Goal: Task Accomplishment & Management: Use online tool/utility

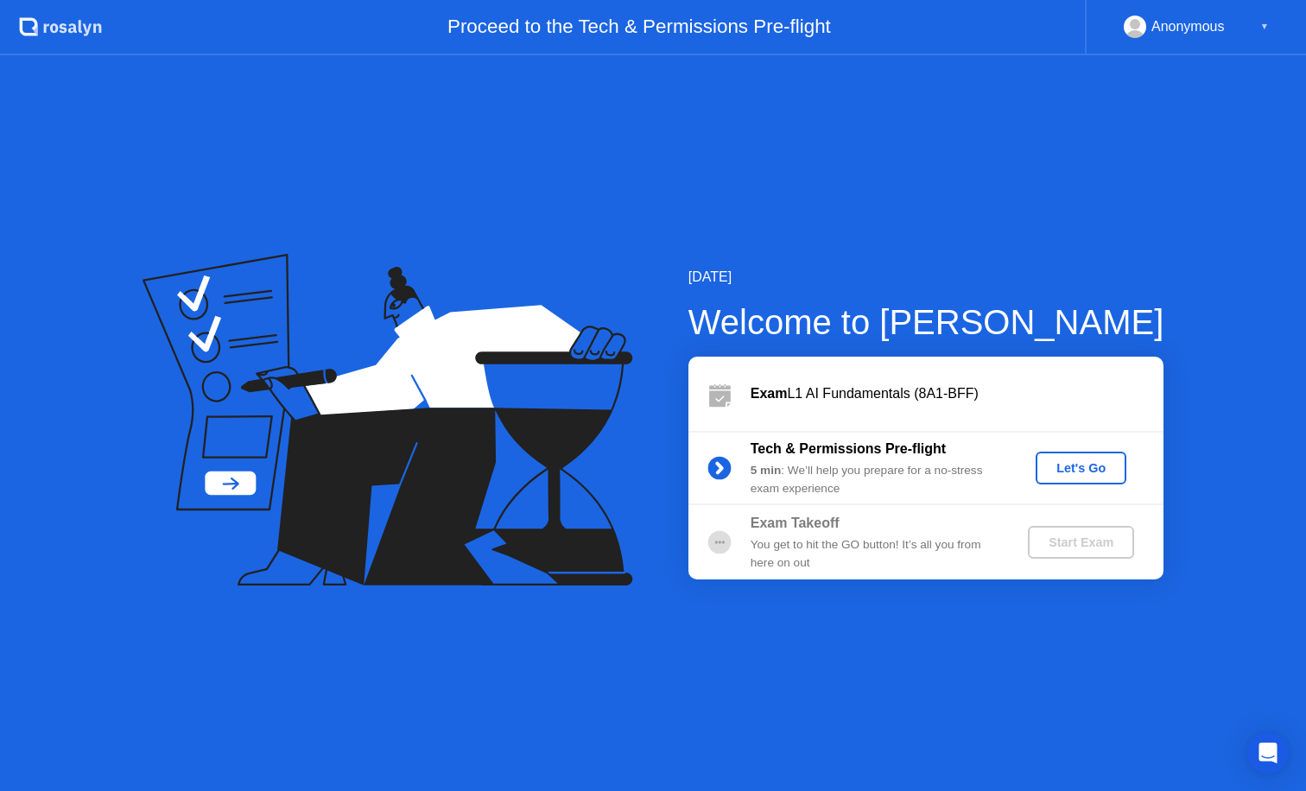
click at [1087, 466] on div "Let's Go" at bounding box center [1081, 468] width 77 height 14
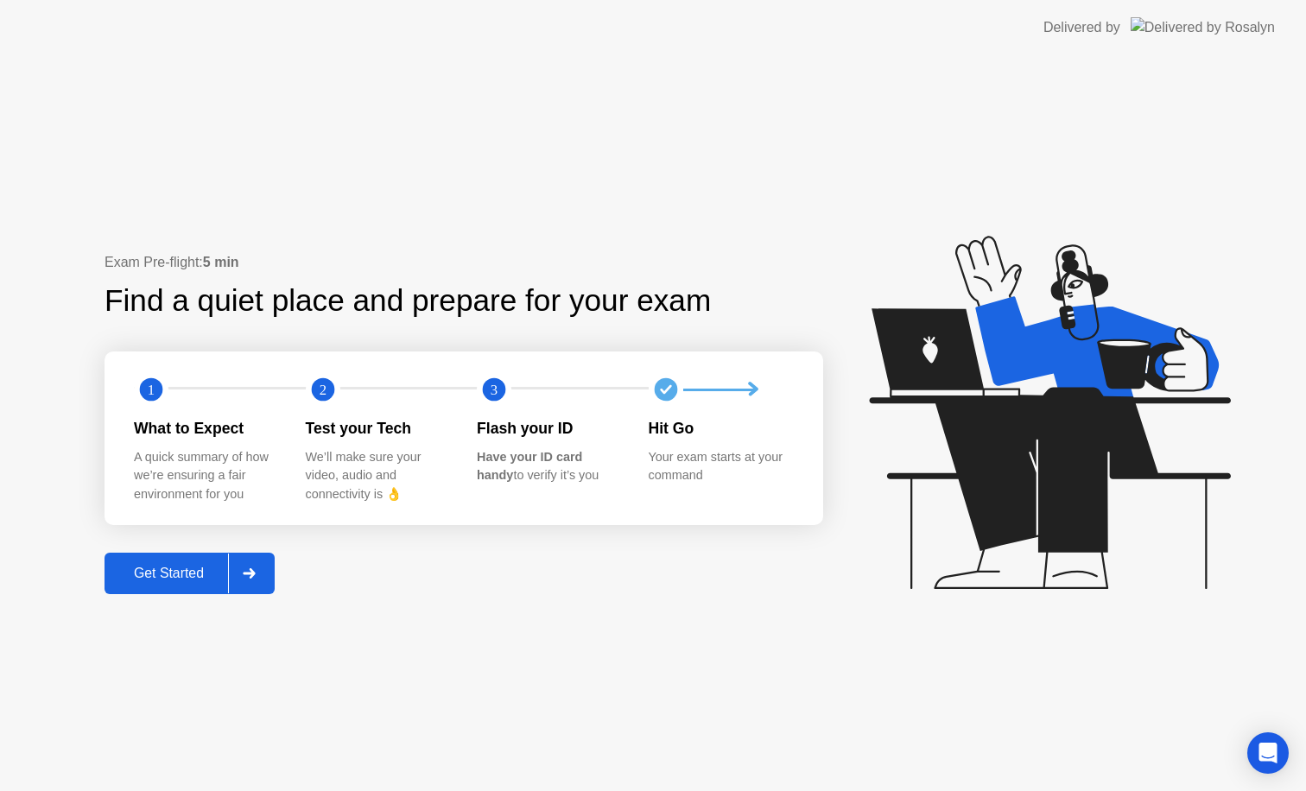
click at [171, 568] on div "Get Started" at bounding box center [169, 574] width 118 height 16
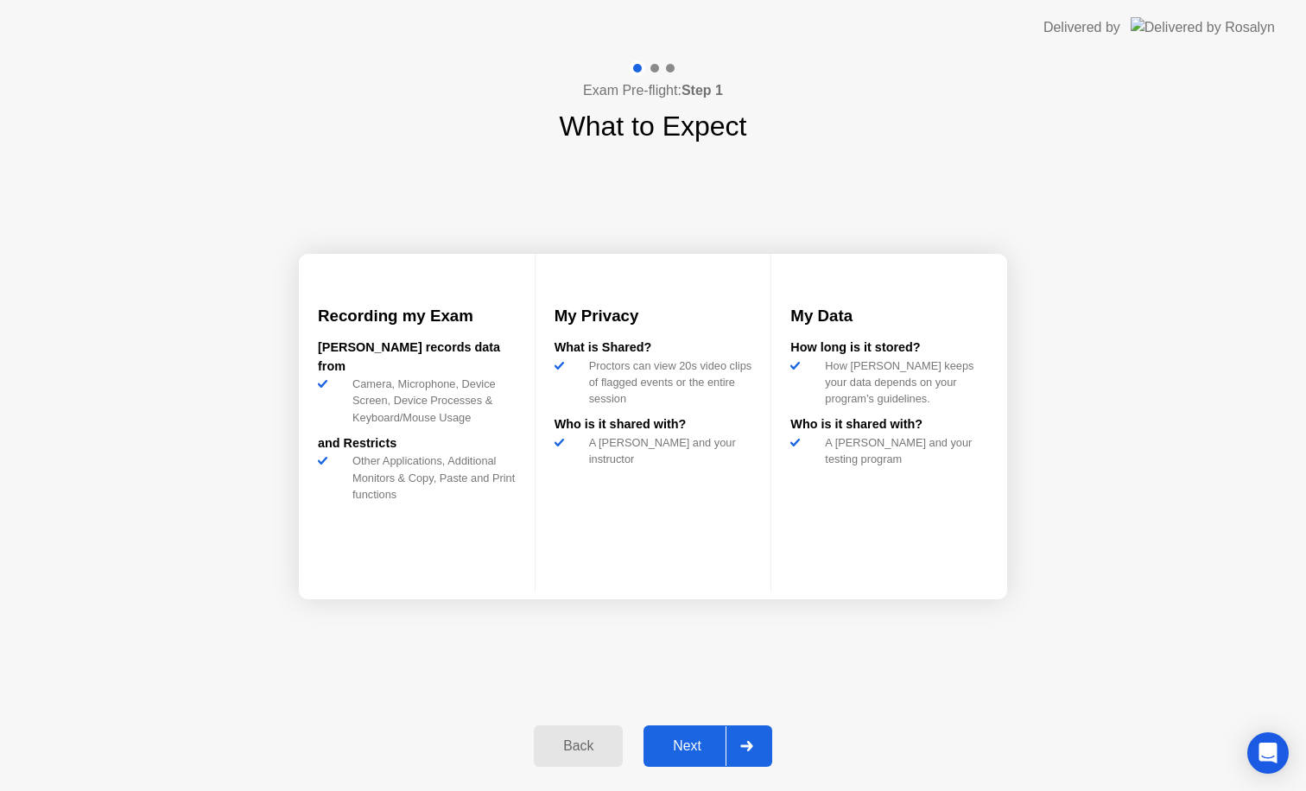
click at [719, 758] on button "Next" at bounding box center [708, 746] width 129 height 41
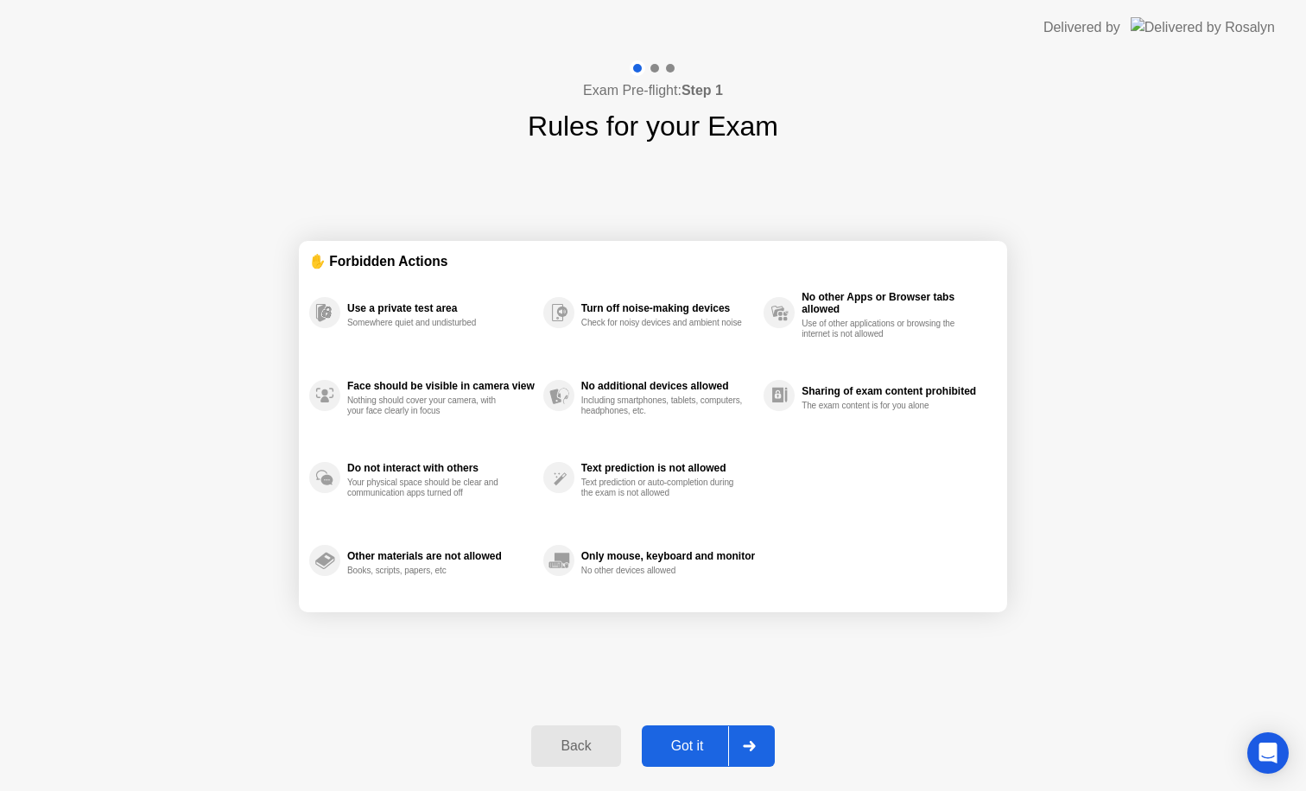
drag, startPoint x: 702, startPoint y: 739, endPoint x: 778, endPoint y: 582, distance: 174.6
click at [778, 582] on div "Exam Pre-flight: Step 1 Rules for your Exam ✋ Forbidden Actions Use a private t…" at bounding box center [653, 423] width 1306 height 736
click at [699, 746] on div "Got it" at bounding box center [687, 747] width 81 height 16
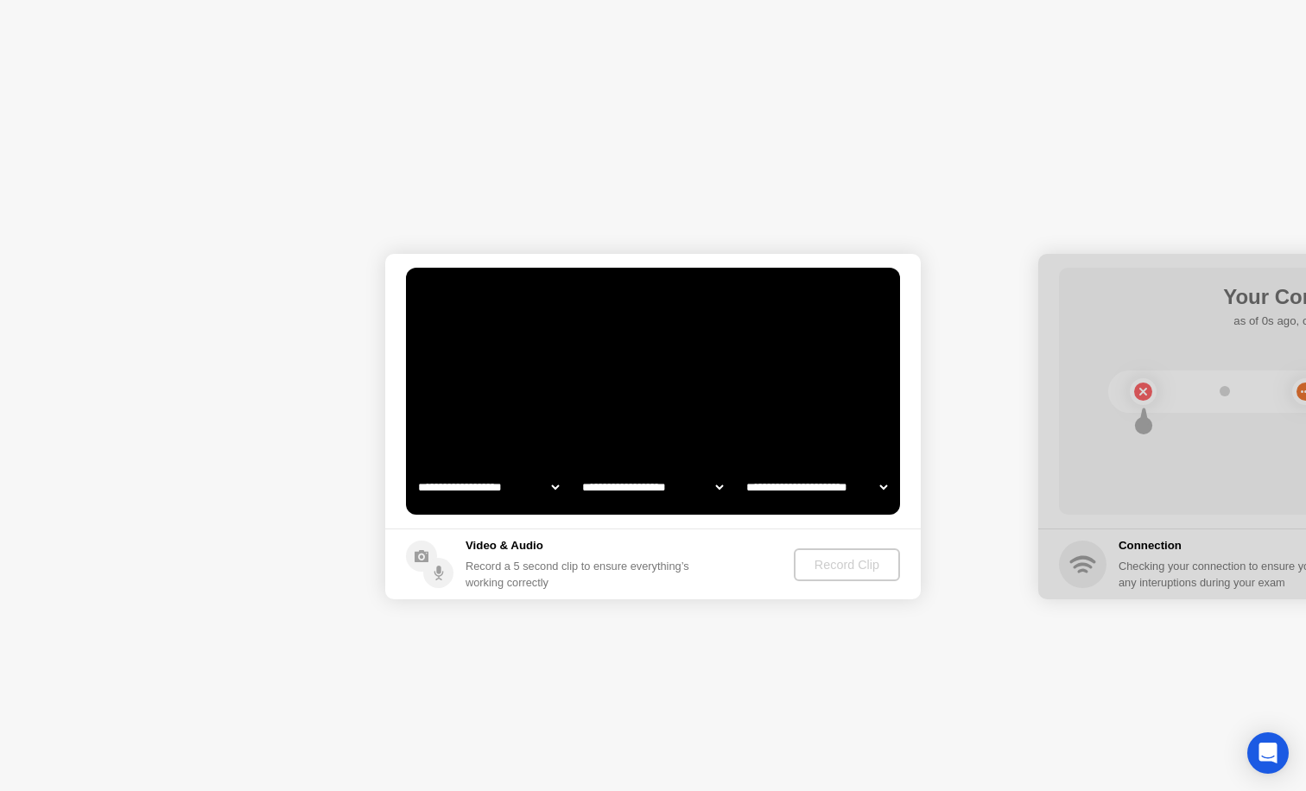
select select "**********"
select select "*******"
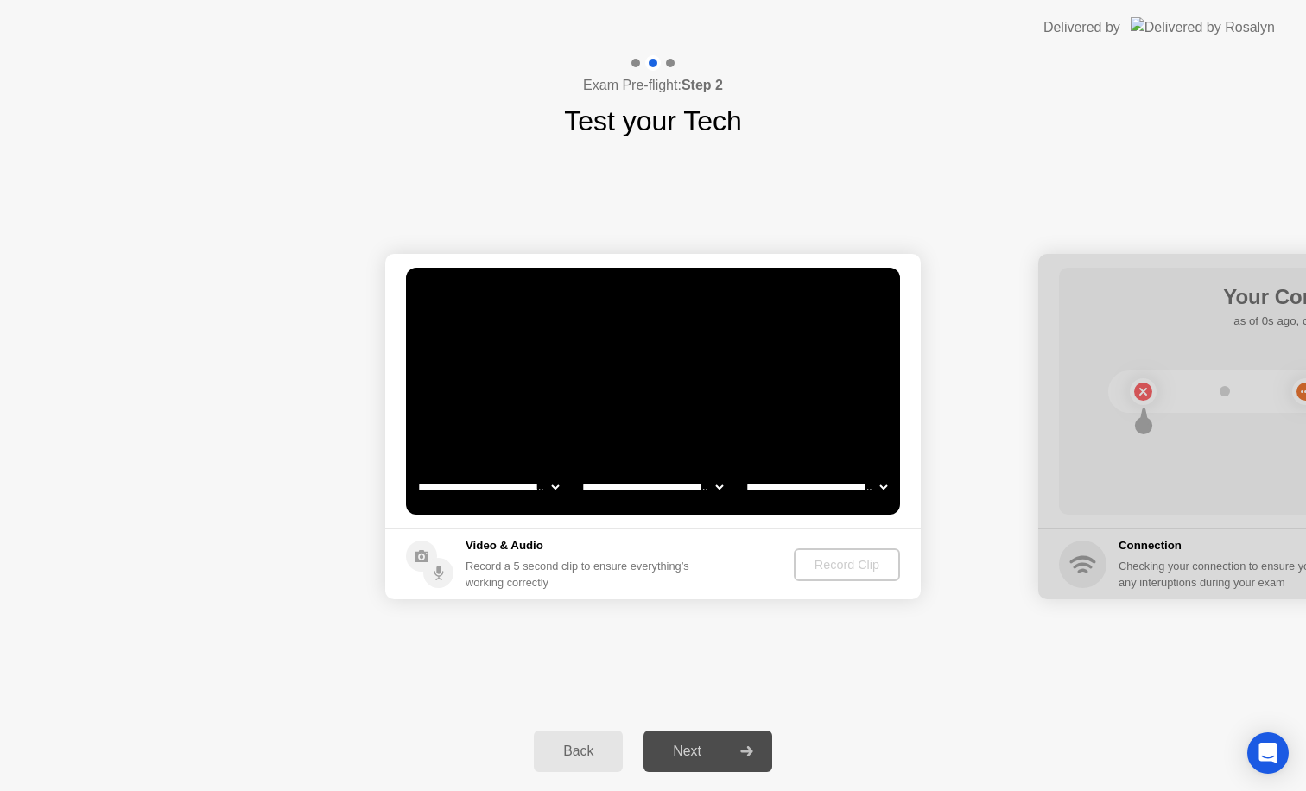
click at [840, 567] on div "Record Clip" at bounding box center [847, 565] width 92 height 14
click at [871, 447] on video at bounding box center [653, 391] width 494 height 247
click at [842, 571] on div "Record Clip" at bounding box center [847, 565] width 92 height 14
click at [686, 746] on div "Next" at bounding box center [687, 752] width 77 height 16
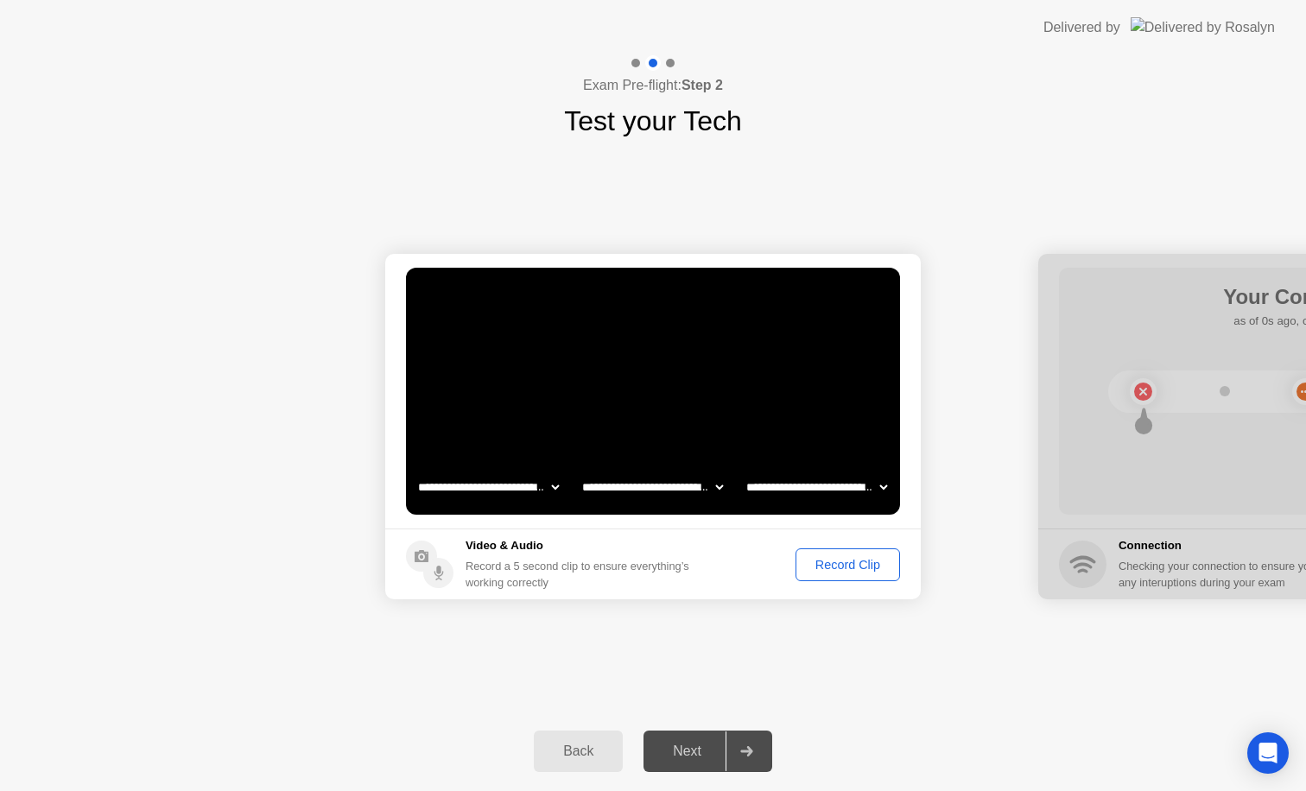
click at [695, 758] on div "Next" at bounding box center [687, 752] width 77 height 16
drag, startPoint x: 957, startPoint y: 652, endPoint x: 933, endPoint y: 593, distance: 63.5
click at [951, 631] on div "**********" at bounding box center [653, 427] width 1306 height 570
click at [904, 539] on footer "Video & Audio Record a 5 second clip to ensure everything’s working correctly R…" at bounding box center [653, 564] width 536 height 71
click at [860, 566] on div "Record Clip" at bounding box center [848, 565] width 92 height 14
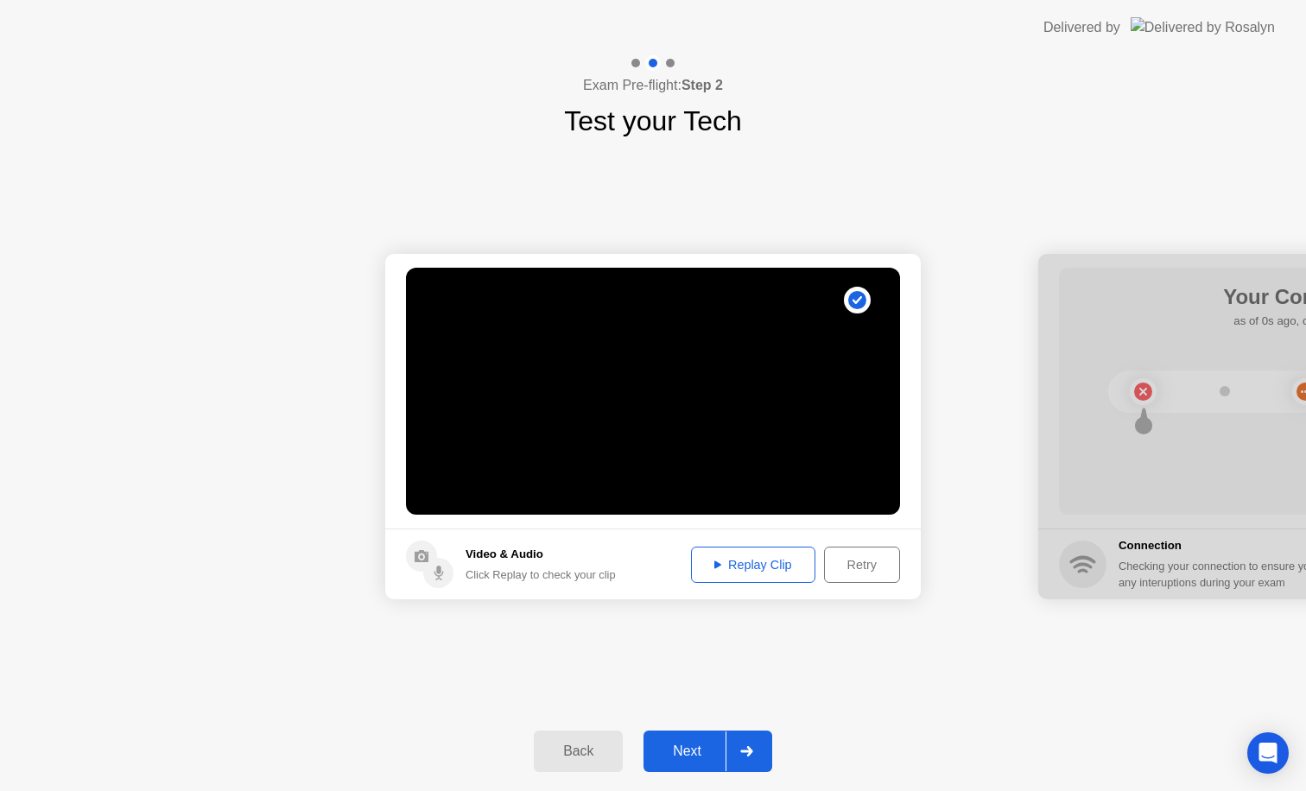
click at [686, 756] on div "Next" at bounding box center [687, 752] width 77 height 16
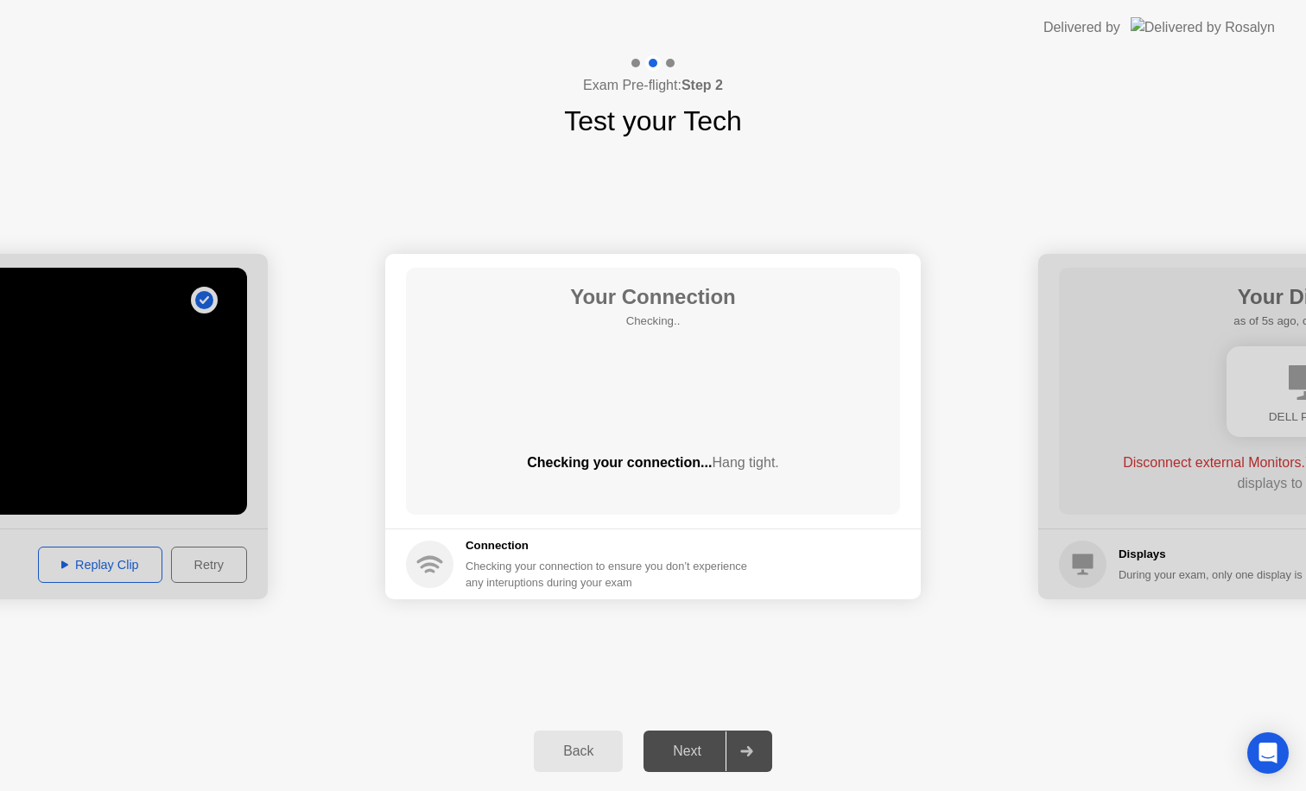
click at [692, 577] on div "Checking your connection to ensure you don’t experience any interuptions during…" at bounding box center [612, 574] width 292 height 33
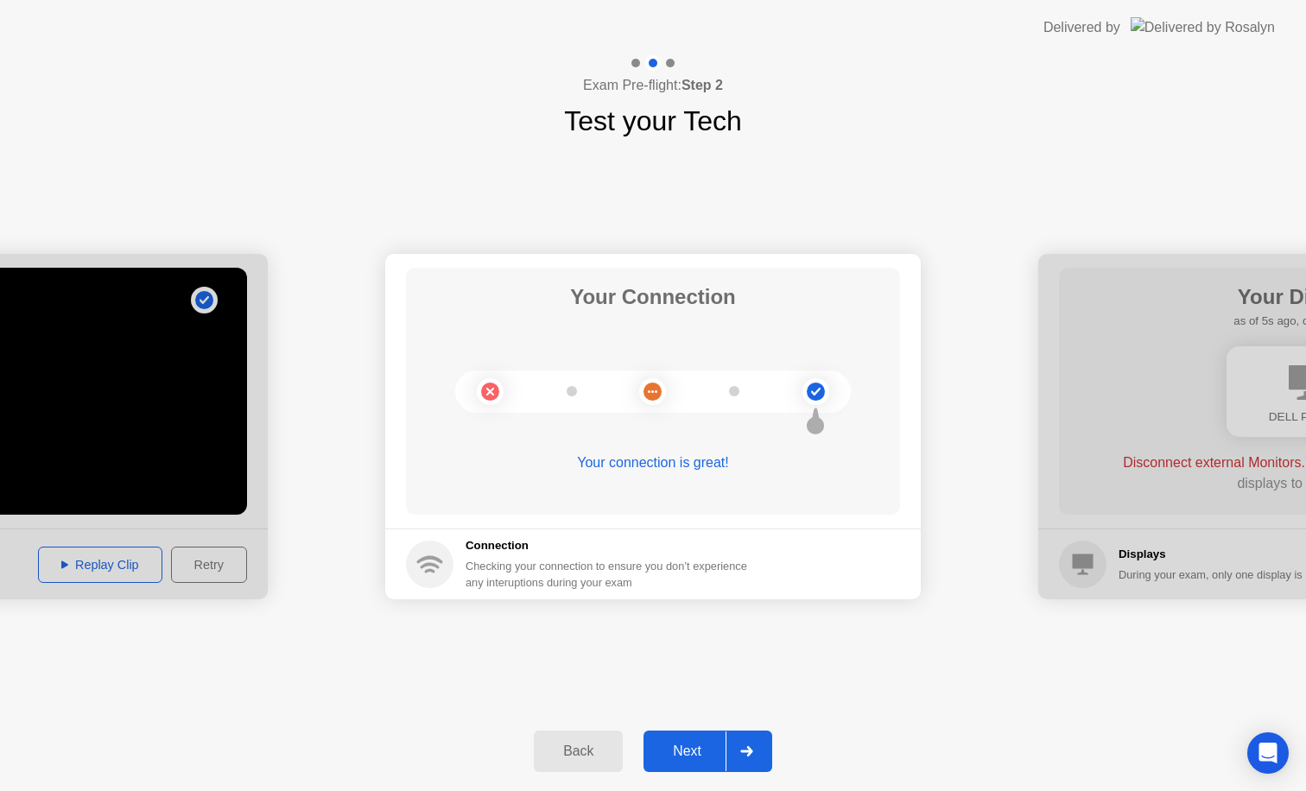
click at [699, 754] on div "Next" at bounding box center [687, 752] width 77 height 16
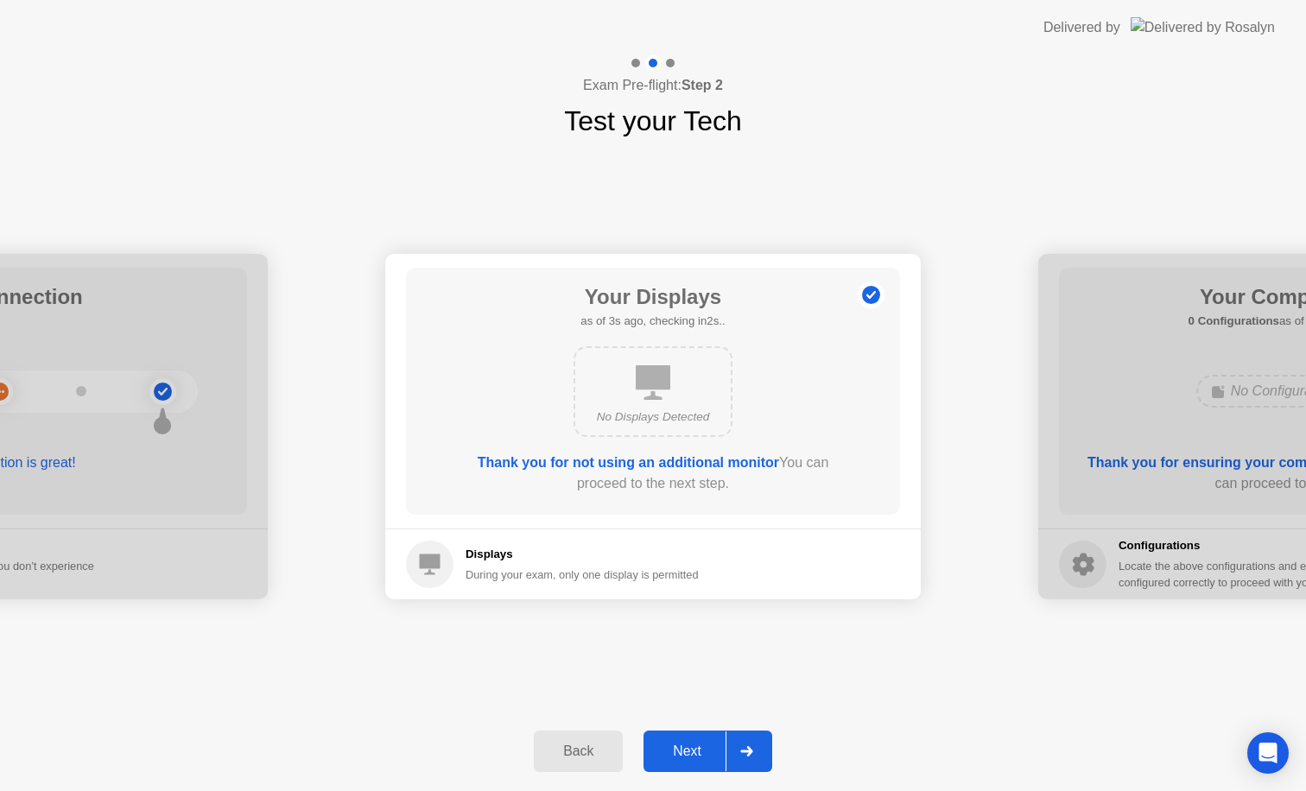
click at [684, 751] on div "Next" at bounding box center [687, 752] width 77 height 16
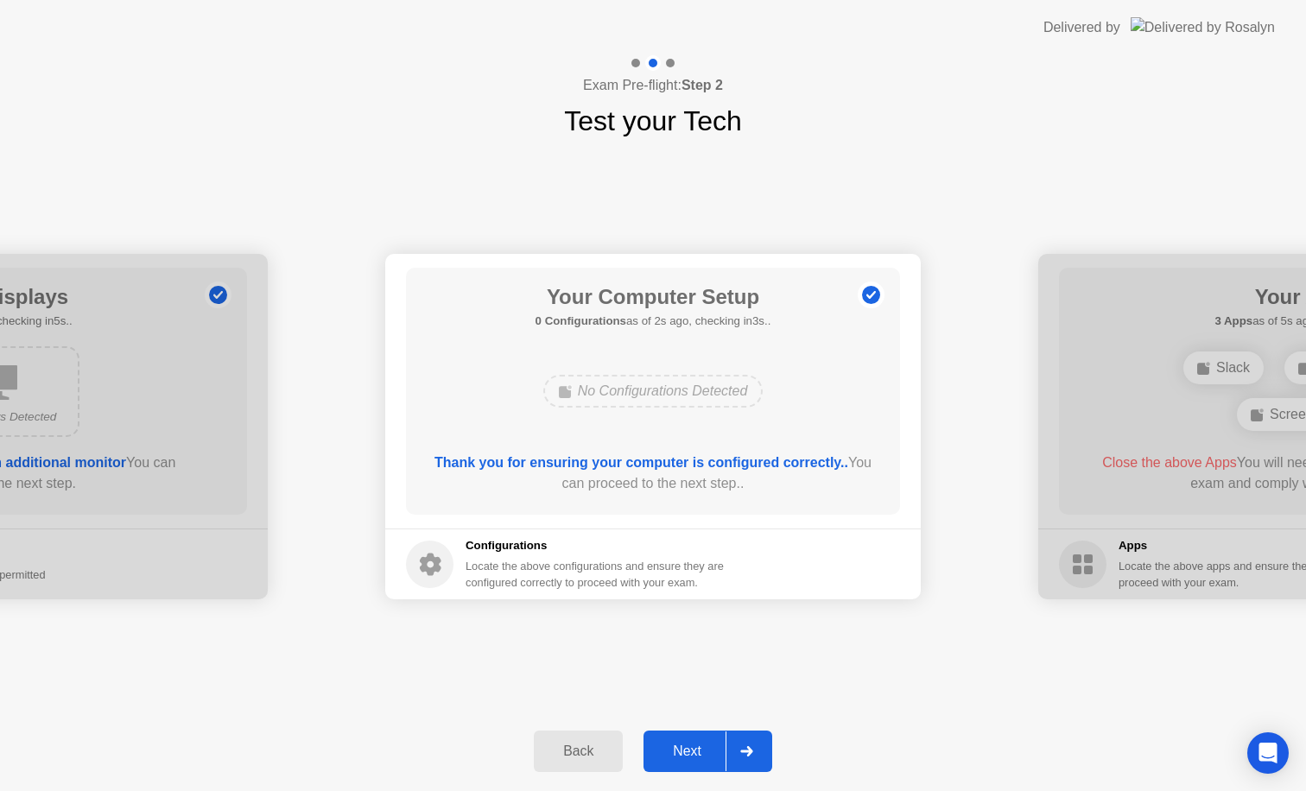
click at [792, 384] on div "No Configurations Detected" at bounding box center [653, 391] width 396 height 47
click at [711, 758] on div "Next" at bounding box center [687, 752] width 77 height 16
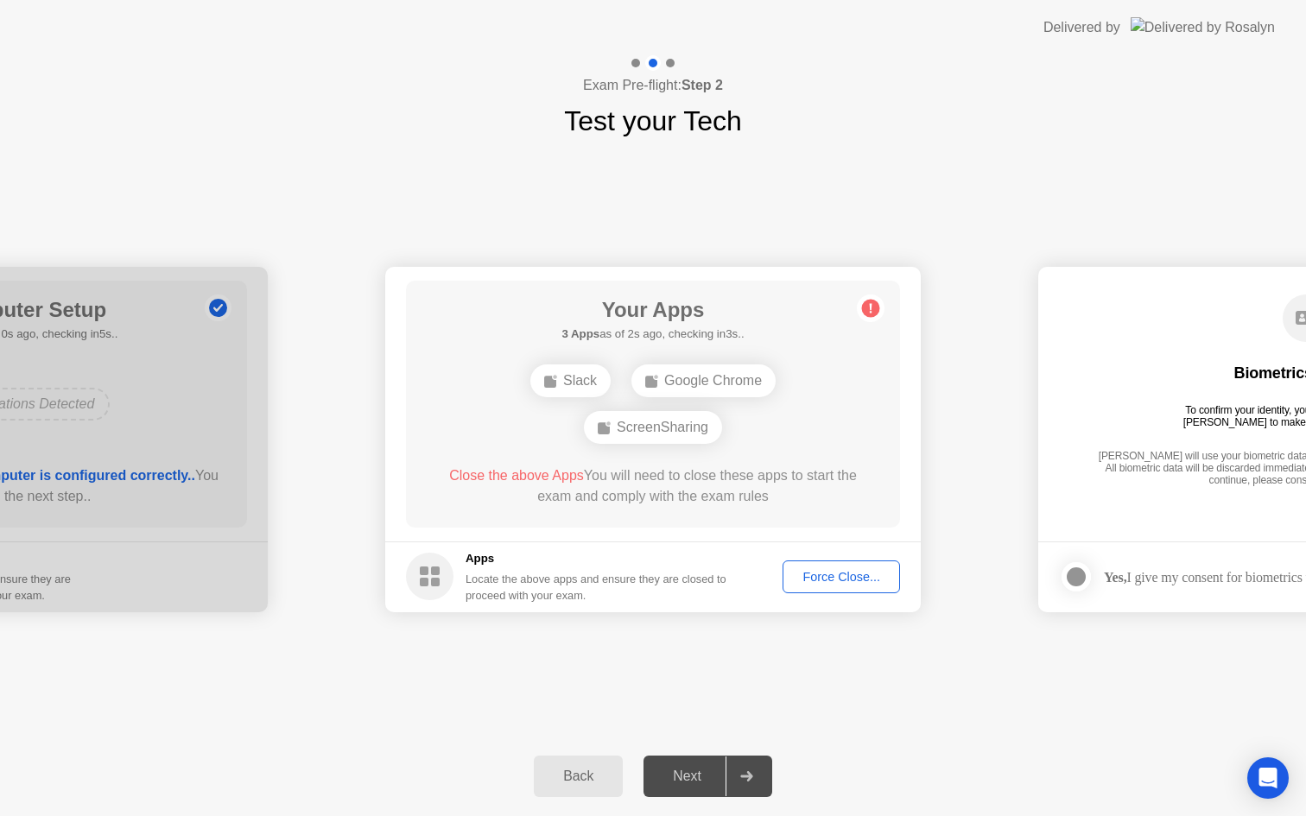
click at [703, 638] on div "**********" at bounding box center [653, 439] width 1306 height 595
click at [785, 437] on div "Slack Google Chrome ScreenSharing" at bounding box center [653, 404] width 396 height 93
click at [596, 480] on div "Close the above Apps You will need to close these apps to start the exam and co…" at bounding box center [653, 486] width 445 height 41
click at [777, 401] on div "Slack Google Chrome ScreenSharing" at bounding box center [653, 404] width 396 height 93
click at [808, 587] on button "Force Close..." at bounding box center [841, 577] width 117 height 33
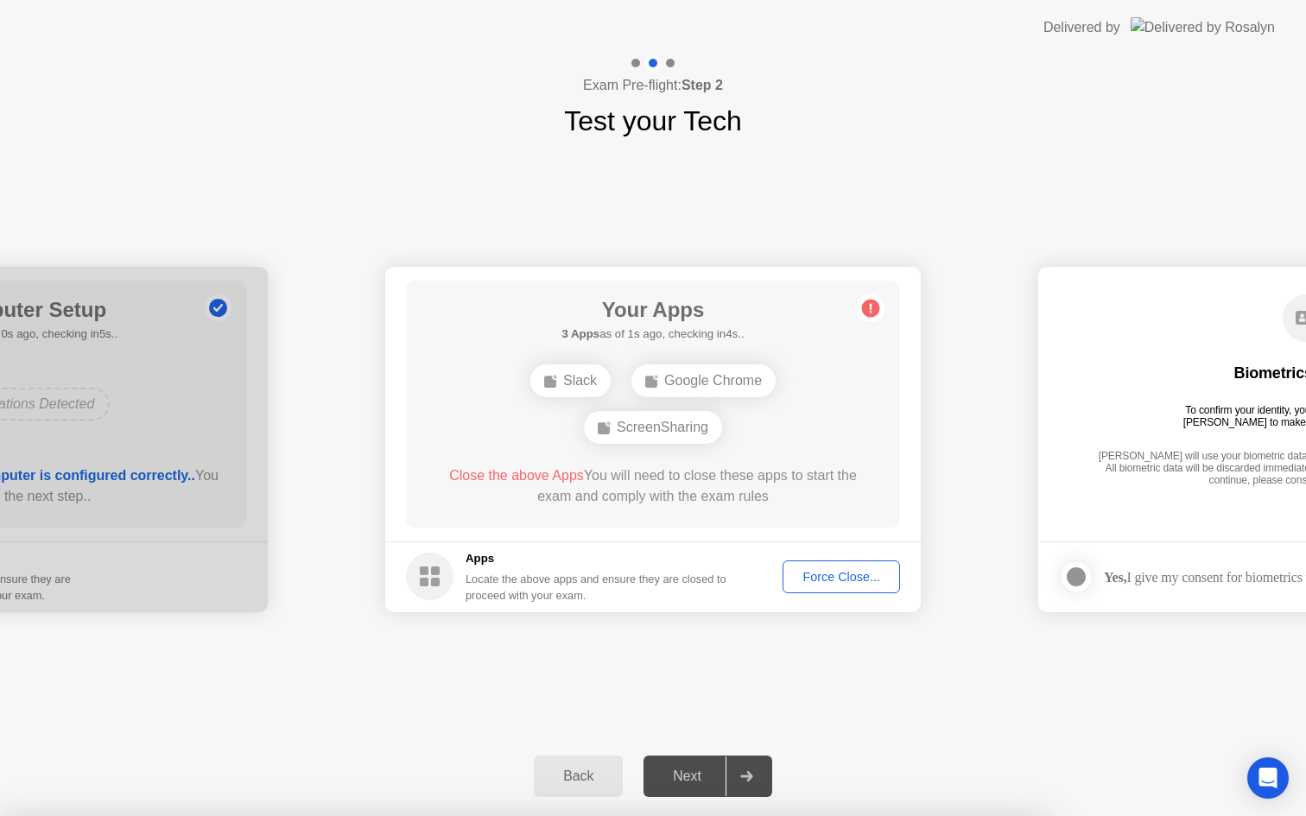
click at [720, 481] on div "Close the above Apps You will need to close these apps to start the exam and co…" at bounding box center [653, 486] width 445 height 41
click at [831, 584] on div "Force Close..." at bounding box center [841, 577] width 105 height 14
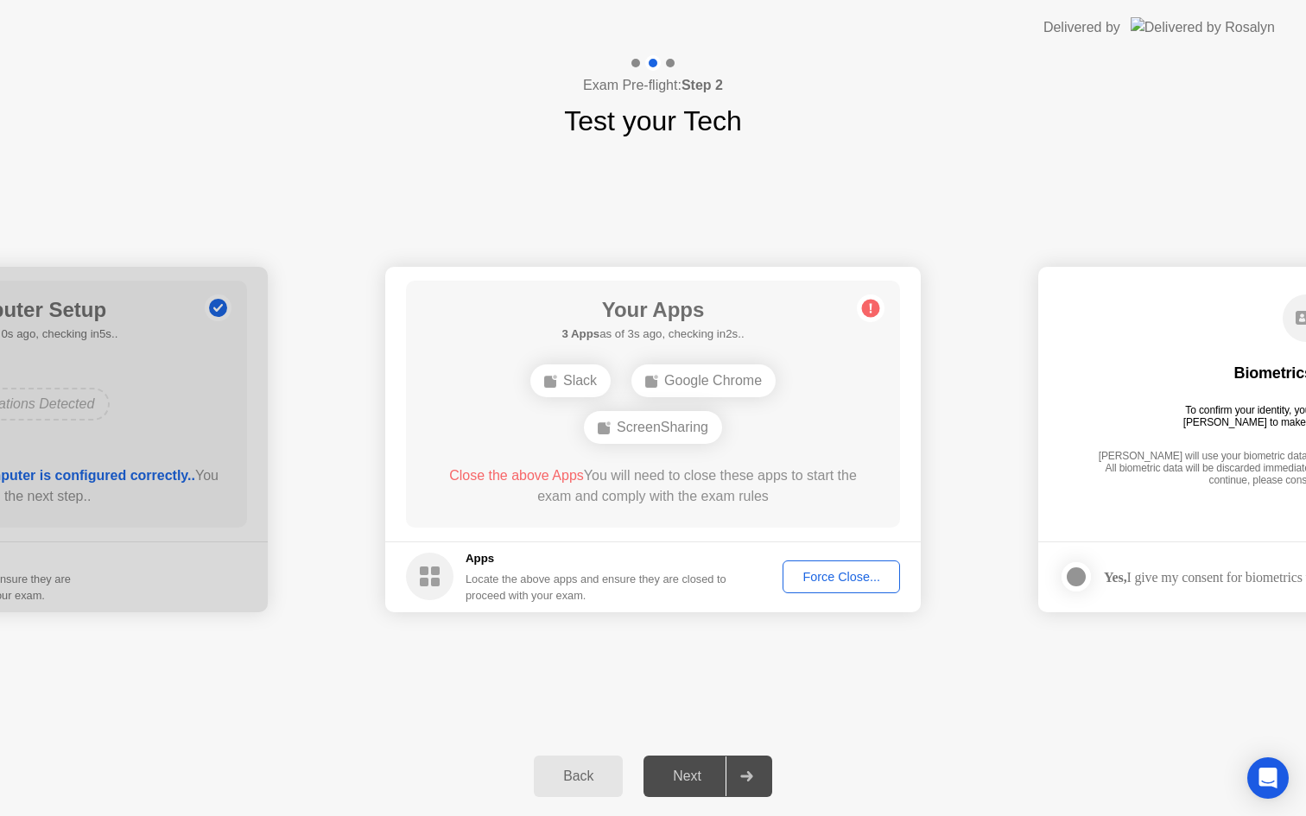
click at [833, 574] on div "Force Close..." at bounding box center [841, 577] width 105 height 14
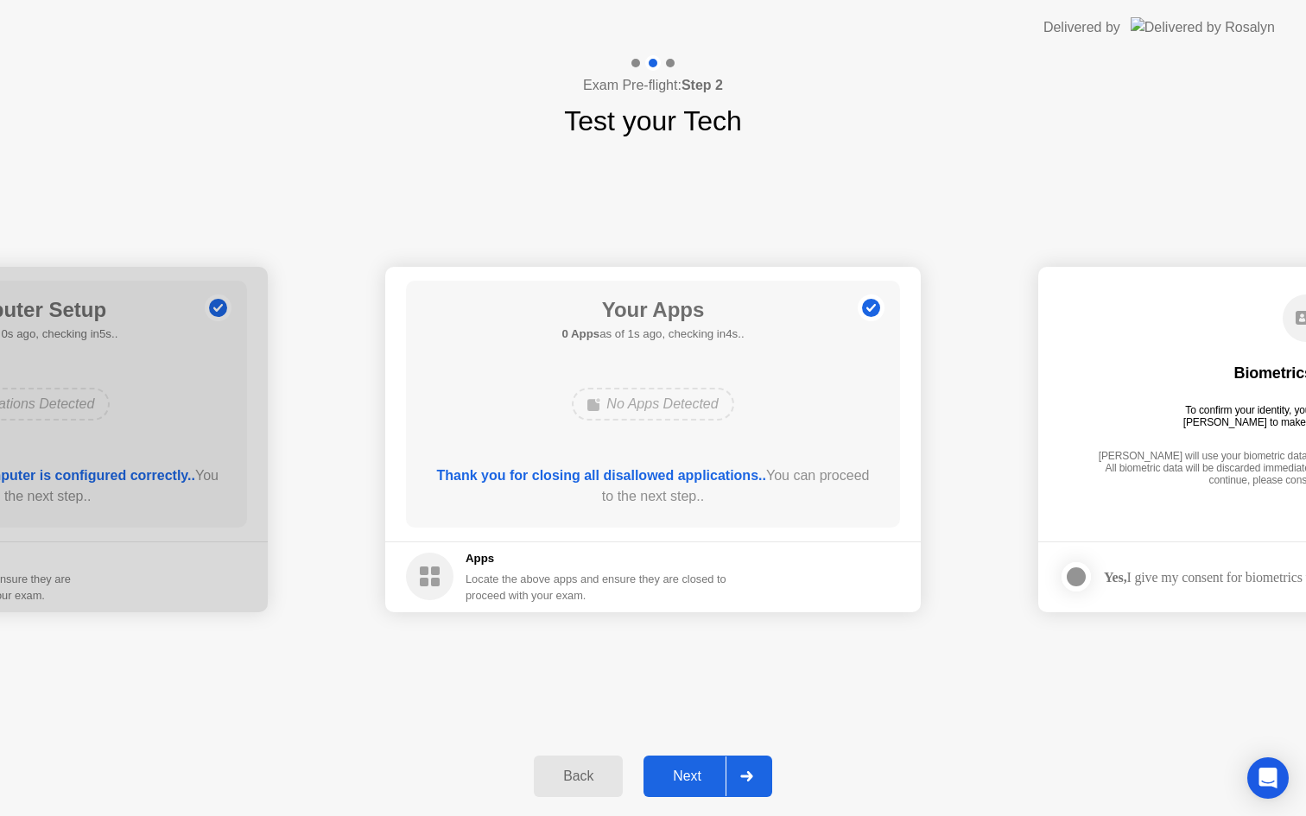
click at [830, 518] on div "Your Apps 0 Apps as of 1s ago, checking in4s.. No Apps Detected Thank you for c…" at bounding box center [653, 404] width 494 height 247
click at [682, 777] on div "Next" at bounding box center [687, 777] width 77 height 16
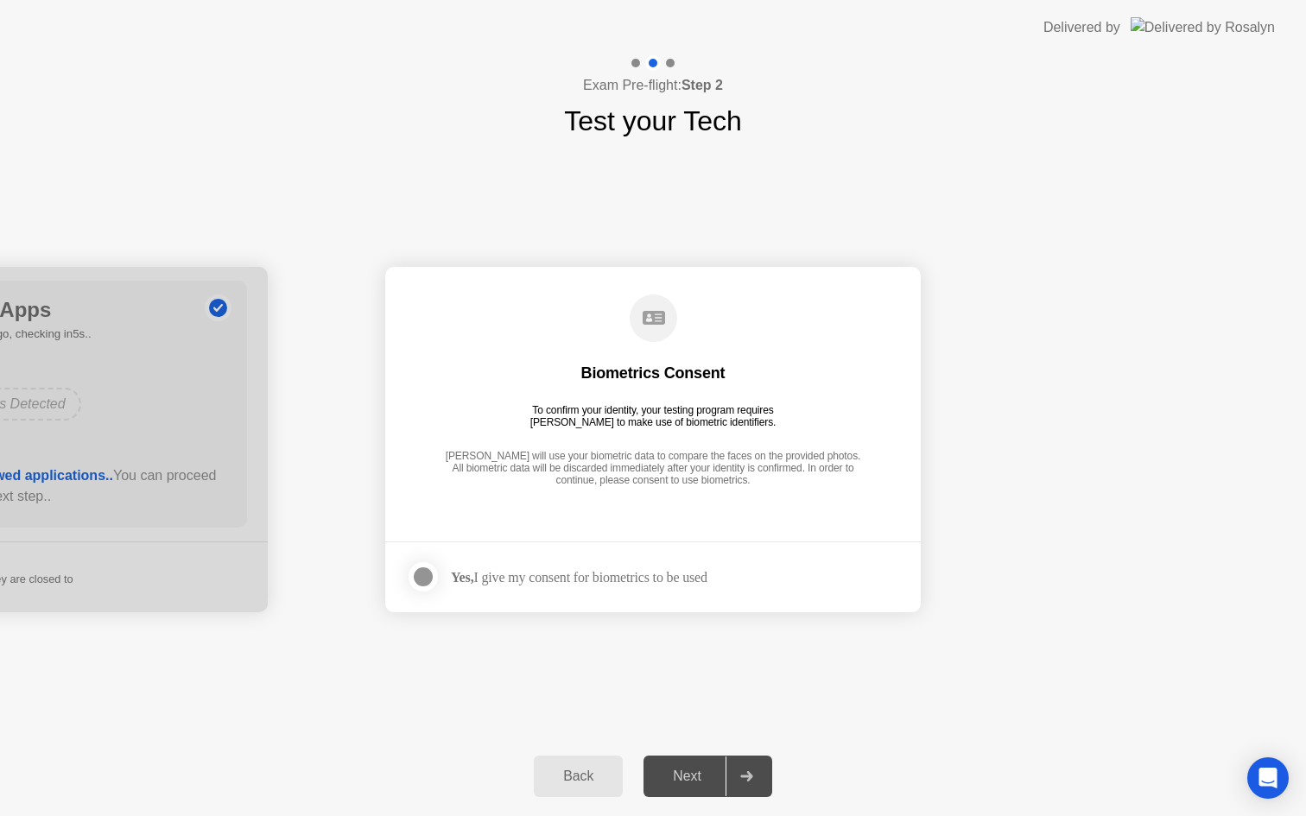
click at [674, 782] on div "Next" at bounding box center [687, 777] width 77 height 16
click at [652, 581] on div "Yes, I give my consent for biometrics to be used" at bounding box center [579, 577] width 257 height 16
click at [601, 578] on div "Yes, I give my consent for biometrics to be used" at bounding box center [579, 577] width 257 height 16
click at [393, 587] on footer "Yes, I give my consent for biometrics to be used" at bounding box center [653, 577] width 536 height 71
click at [413, 582] on div at bounding box center [423, 577] width 21 height 21
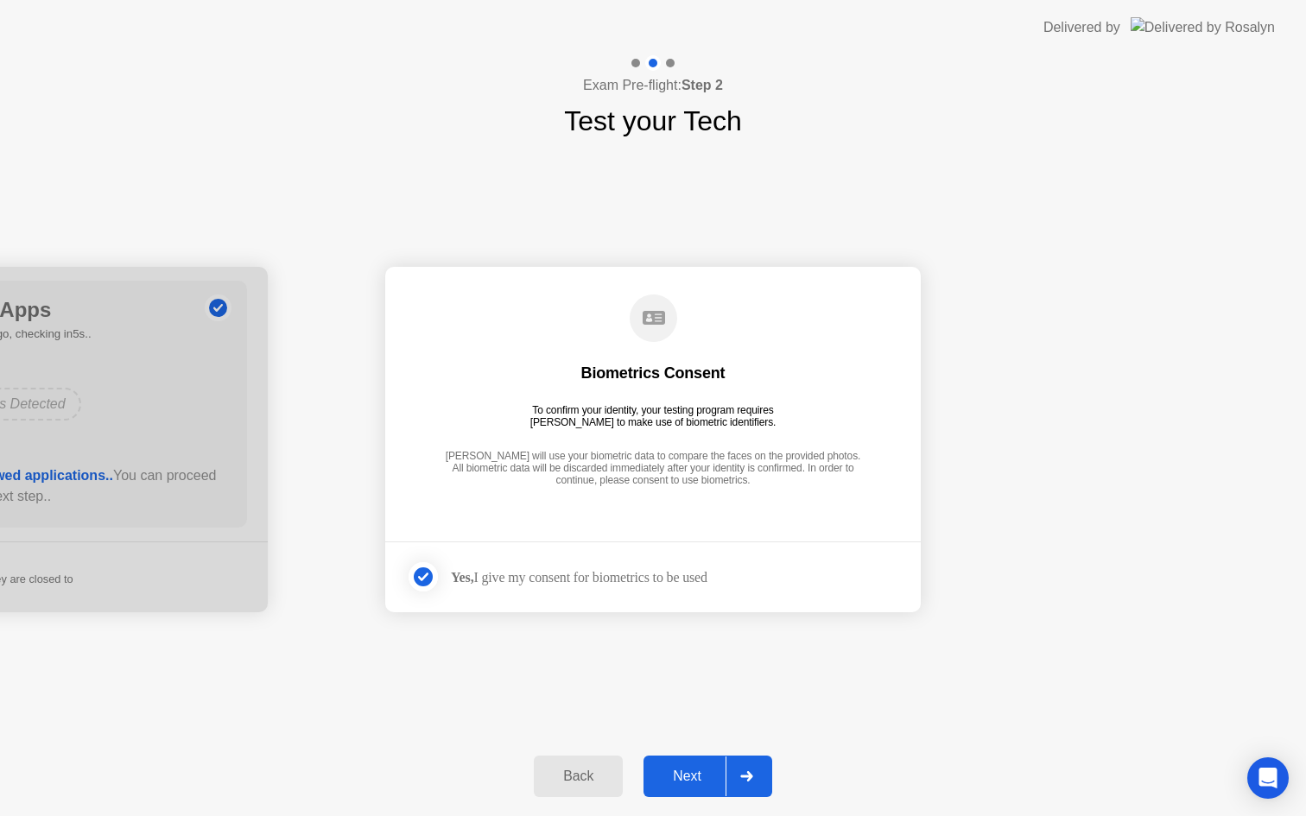
click at [682, 774] on div "Next" at bounding box center [687, 777] width 77 height 16
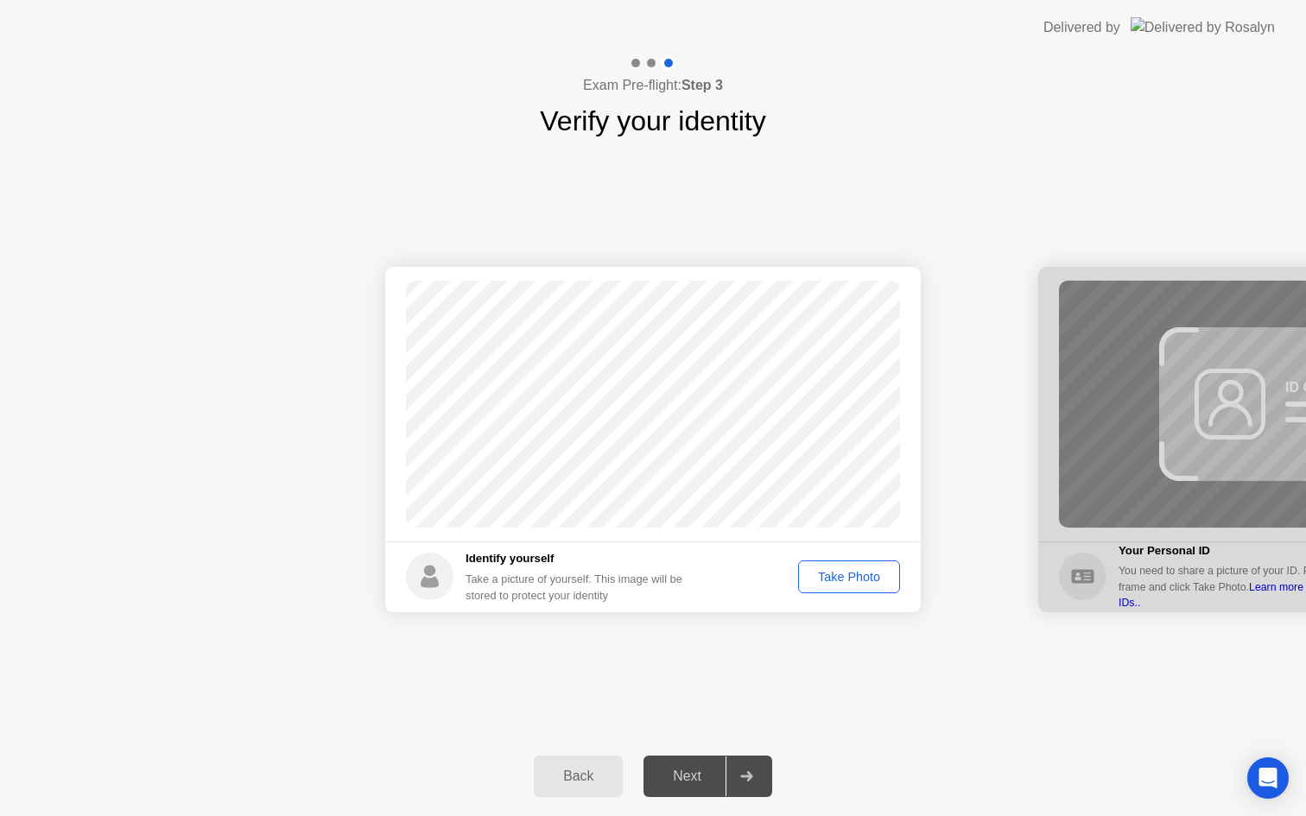
click at [872, 572] on div "Take Photo" at bounding box center [849, 577] width 90 height 14
click at [862, 591] on button "Retake" at bounding box center [860, 577] width 79 height 33
click at [860, 574] on div "Take Photo" at bounding box center [849, 577] width 90 height 14
click at [694, 776] on div "Next" at bounding box center [687, 777] width 77 height 16
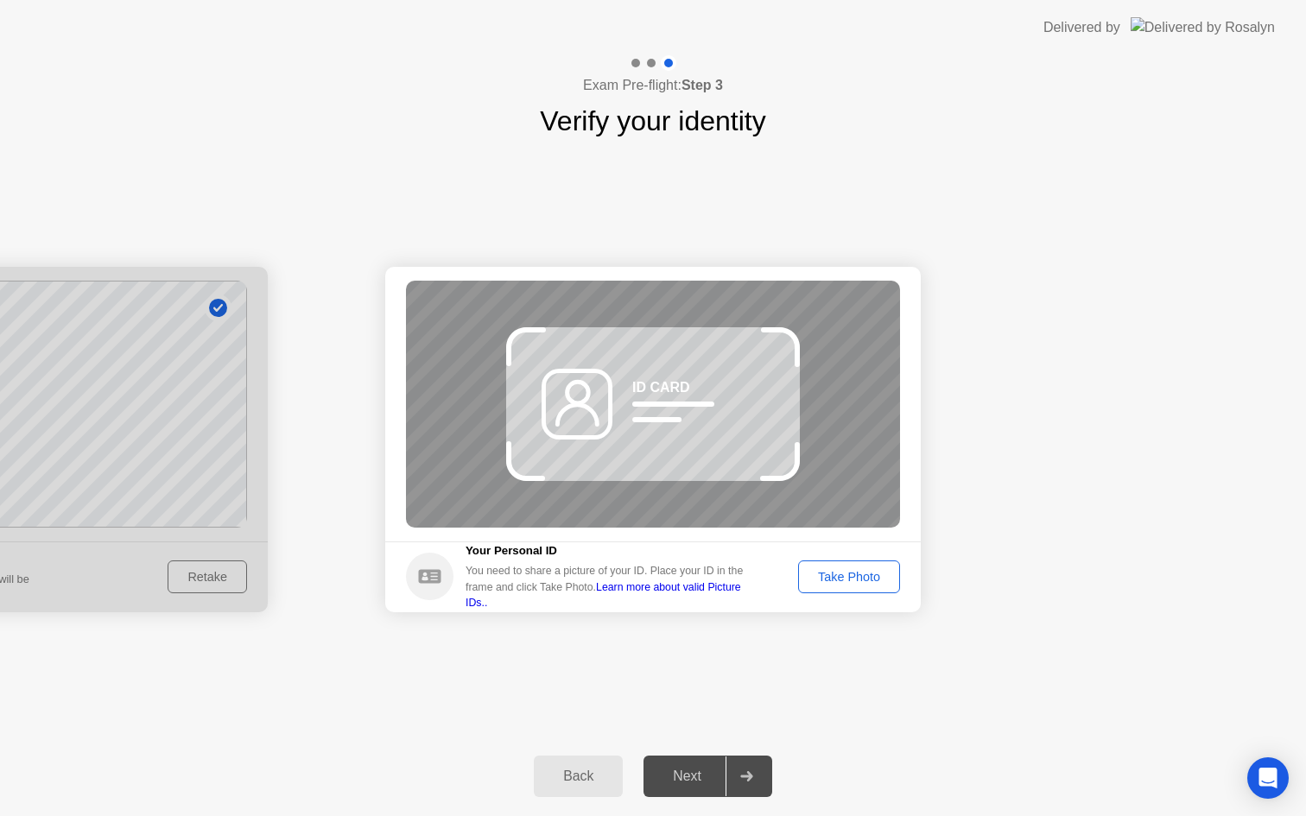
click at [923, 656] on div "Success Photo is correctly taken Identify yourself Take a picture of yourself. …" at bounding box center [653, 439] width 1306 height 595
click at [871, 579] on div "Take Photo" at bounding box center [849, 577] width 90 height 14
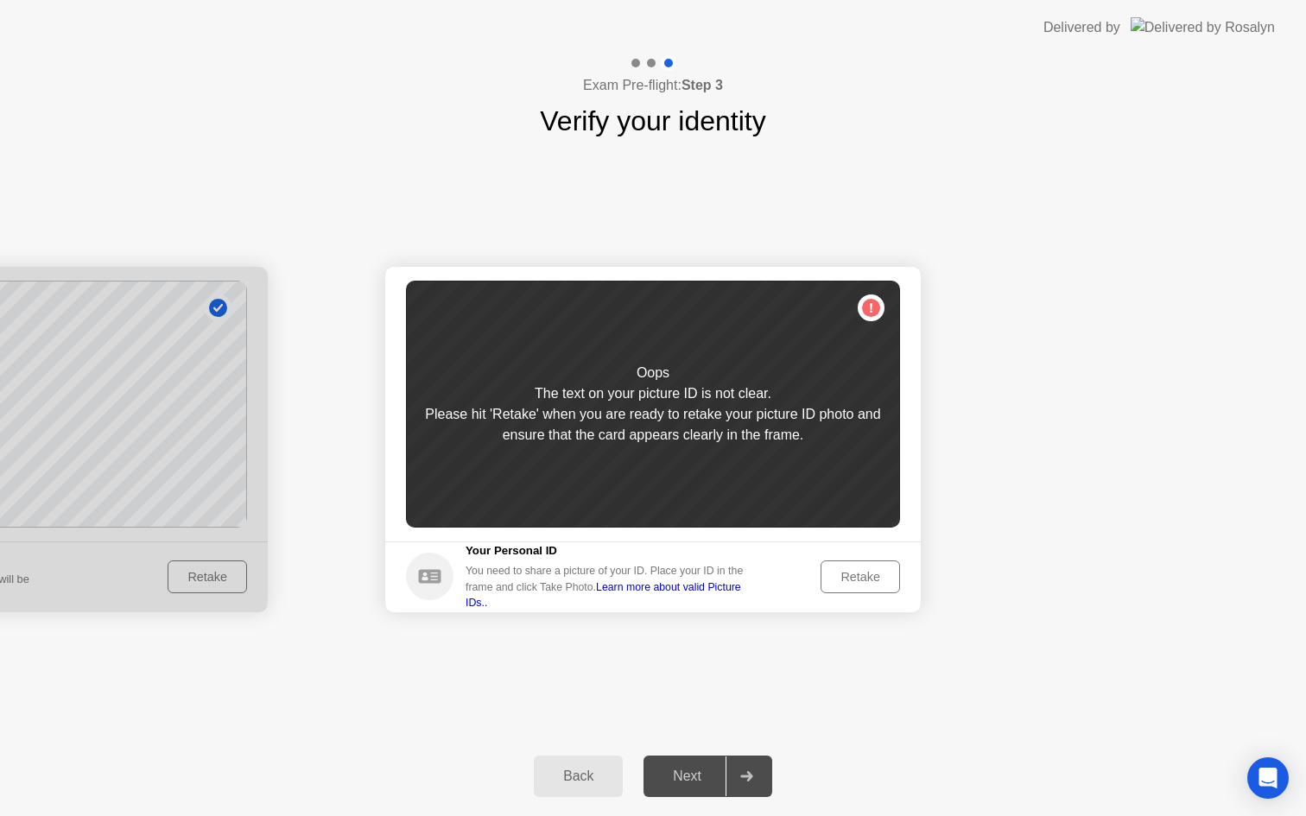
click at [871, 579] on div "Retake" at bounding box center [860, 577] width 67 height 14
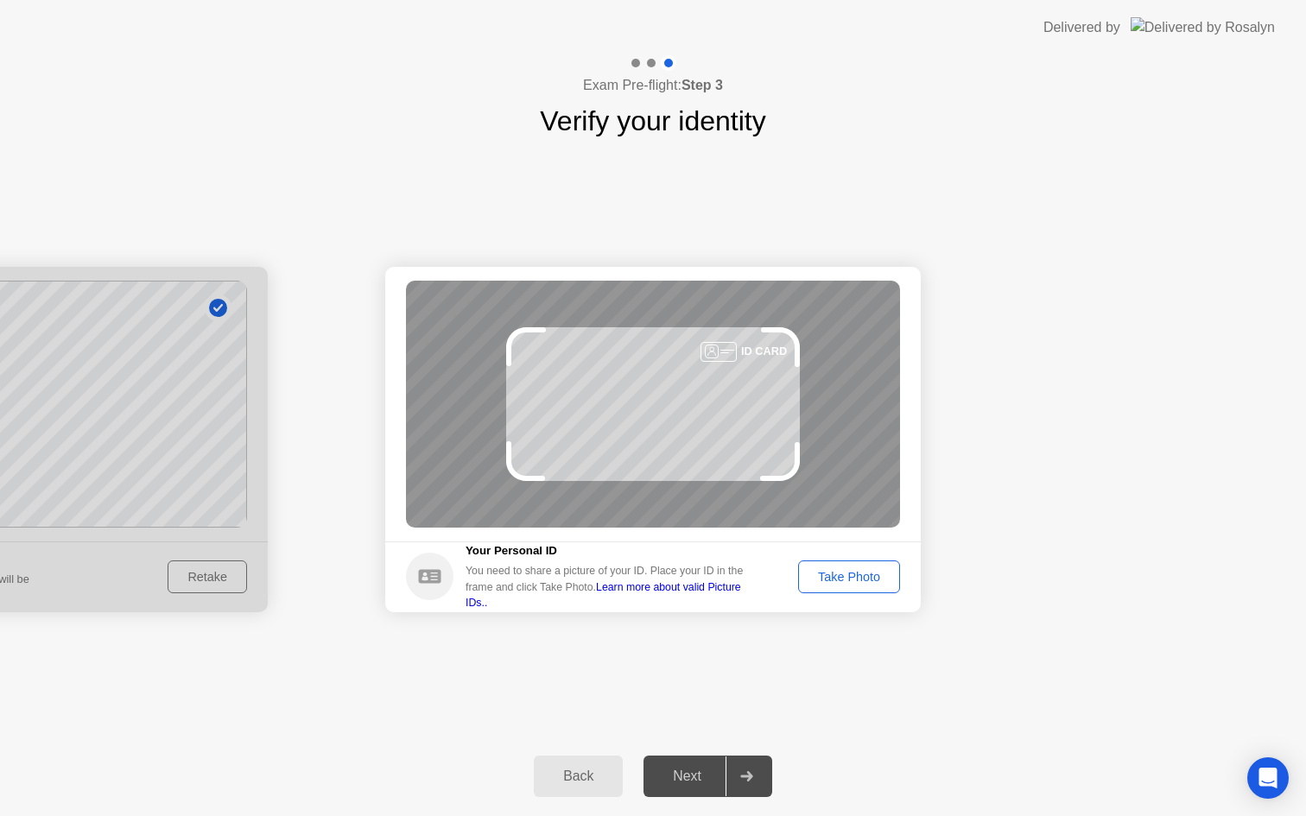
click at [871, 579] on div "Take Photo" at bounding box center [849, 577] width 90 height 14
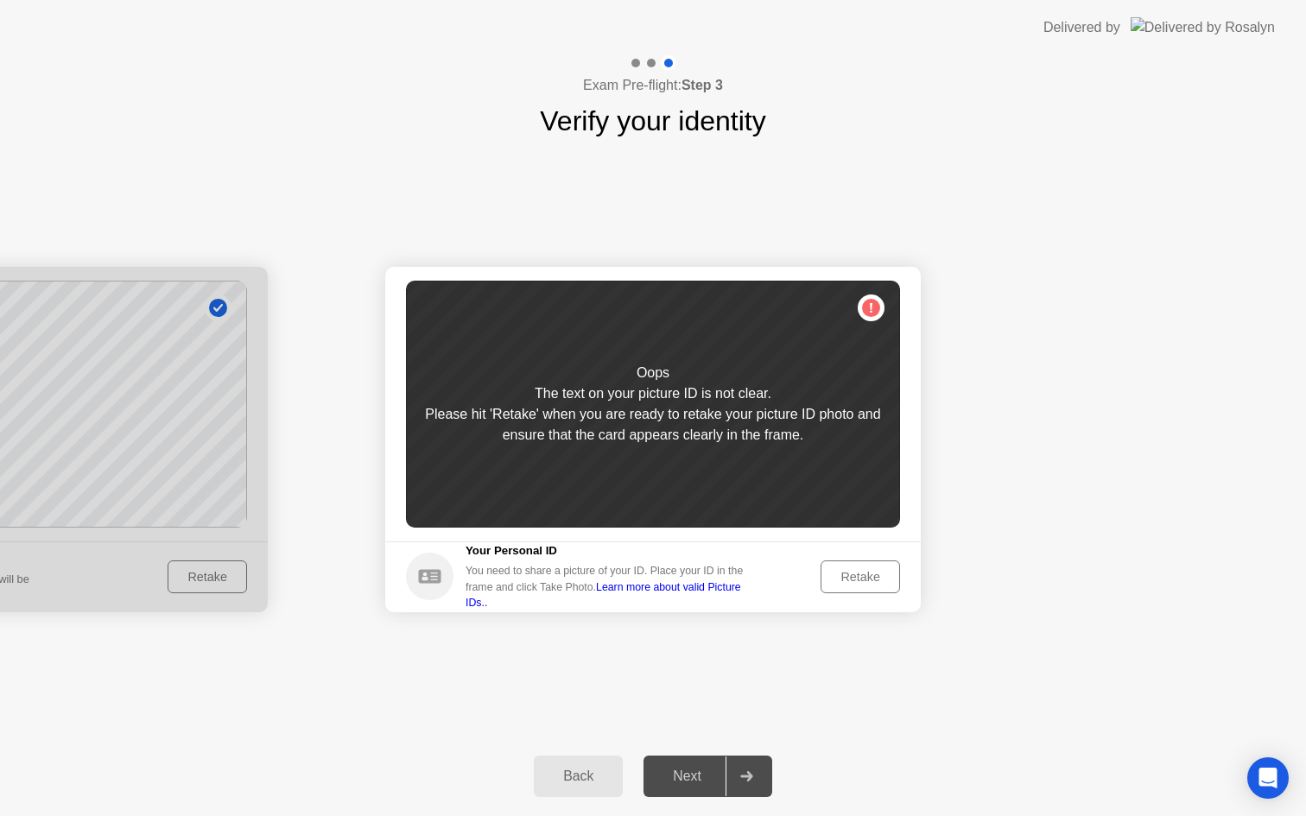
click at [869, 572] on div "Retake" at bounding box center [860, 577] width 67 height 14
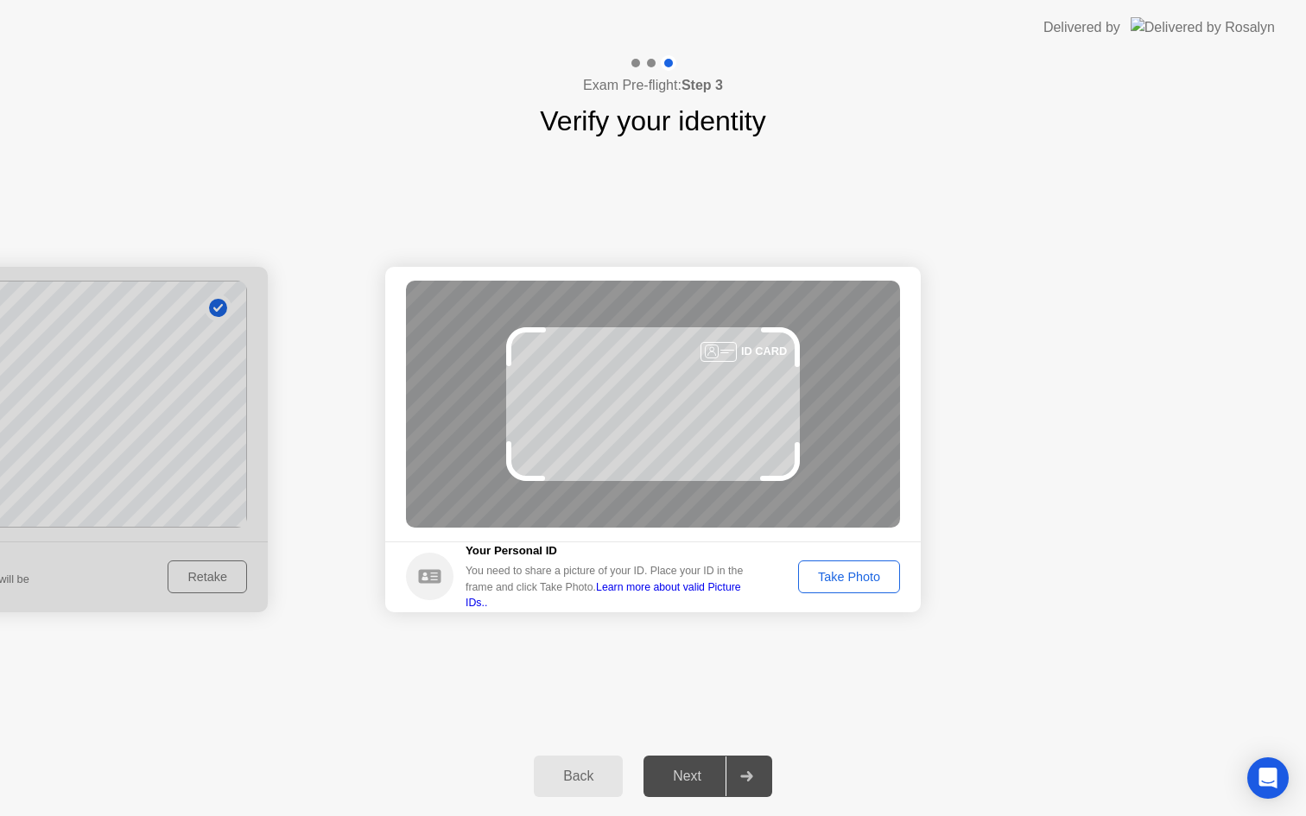
click at [865, 577] on div "Take Photo" at bounding box center [849, 577] width 90 height 14
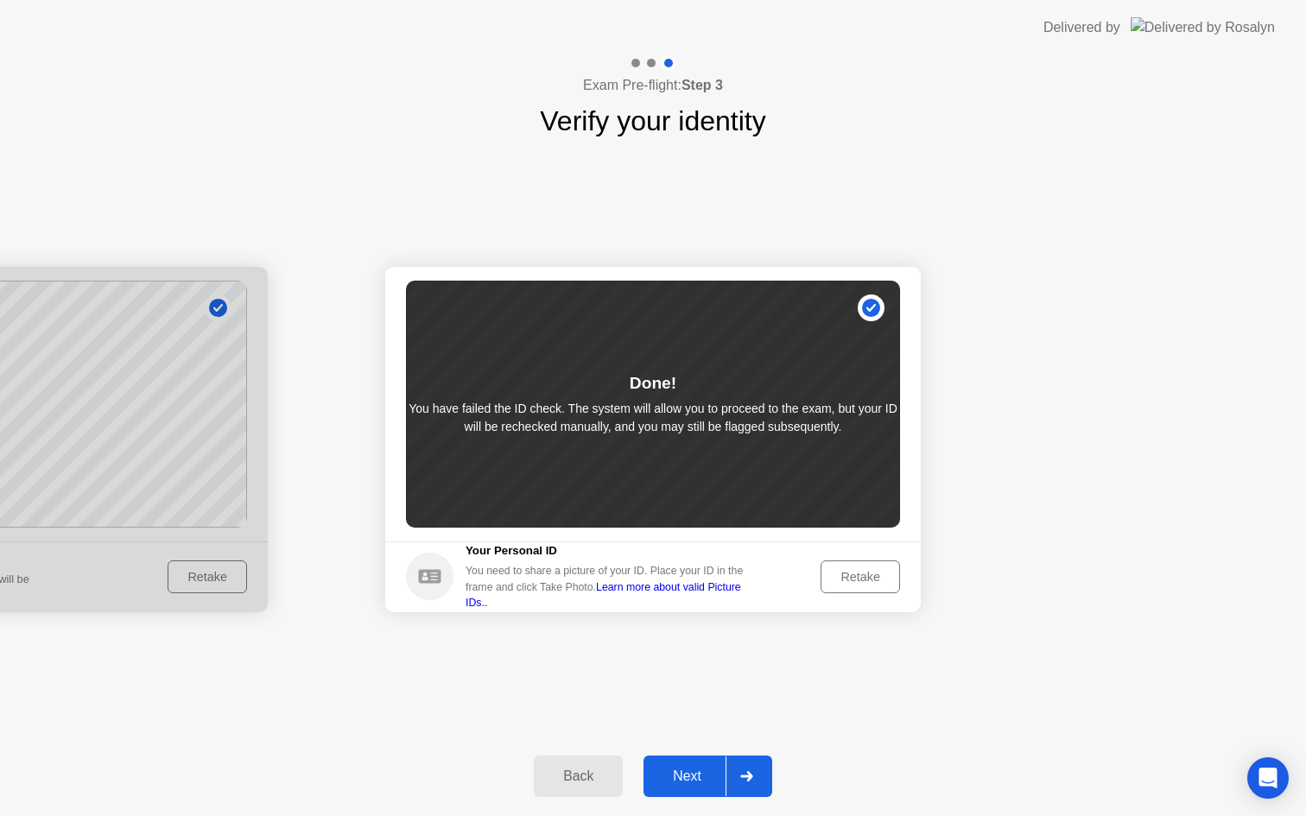
click at [652, 778] on div "Next" at bounding box center [687, 777] width 77 height 16
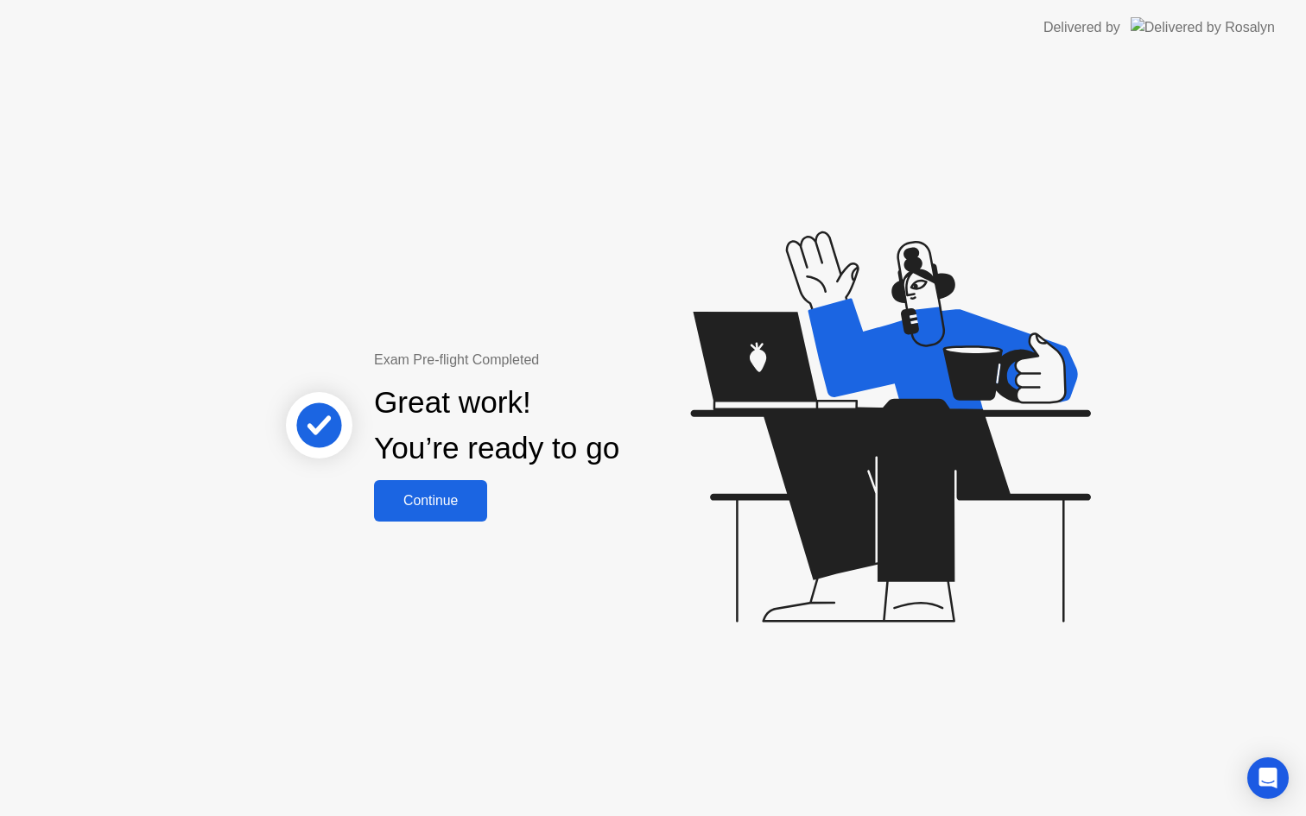
click at [435, 495] on div "Continue" at bounding box center [430, 501] width 103 height 16
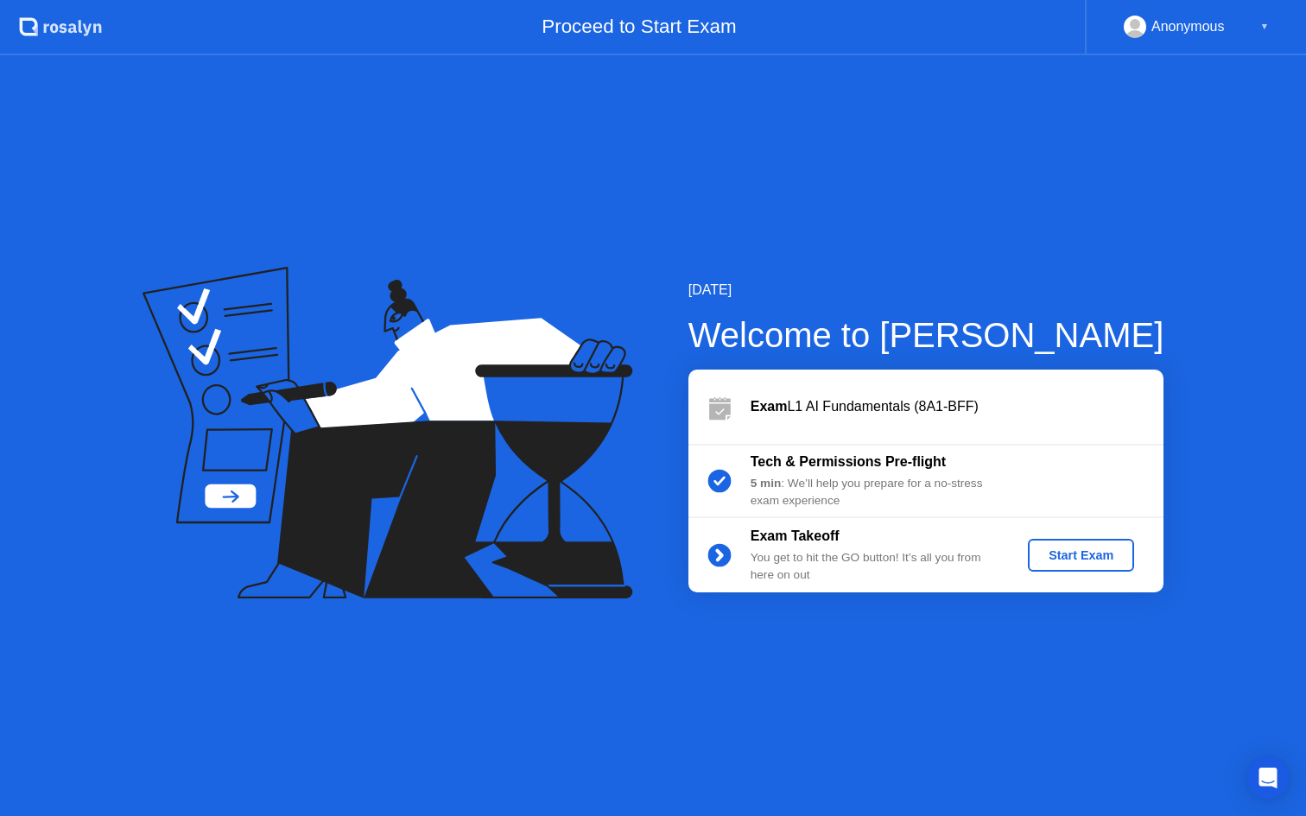
click at [1063, 555] on div "Start Exam" at bounding box center [1081, 556] width 92 height 14
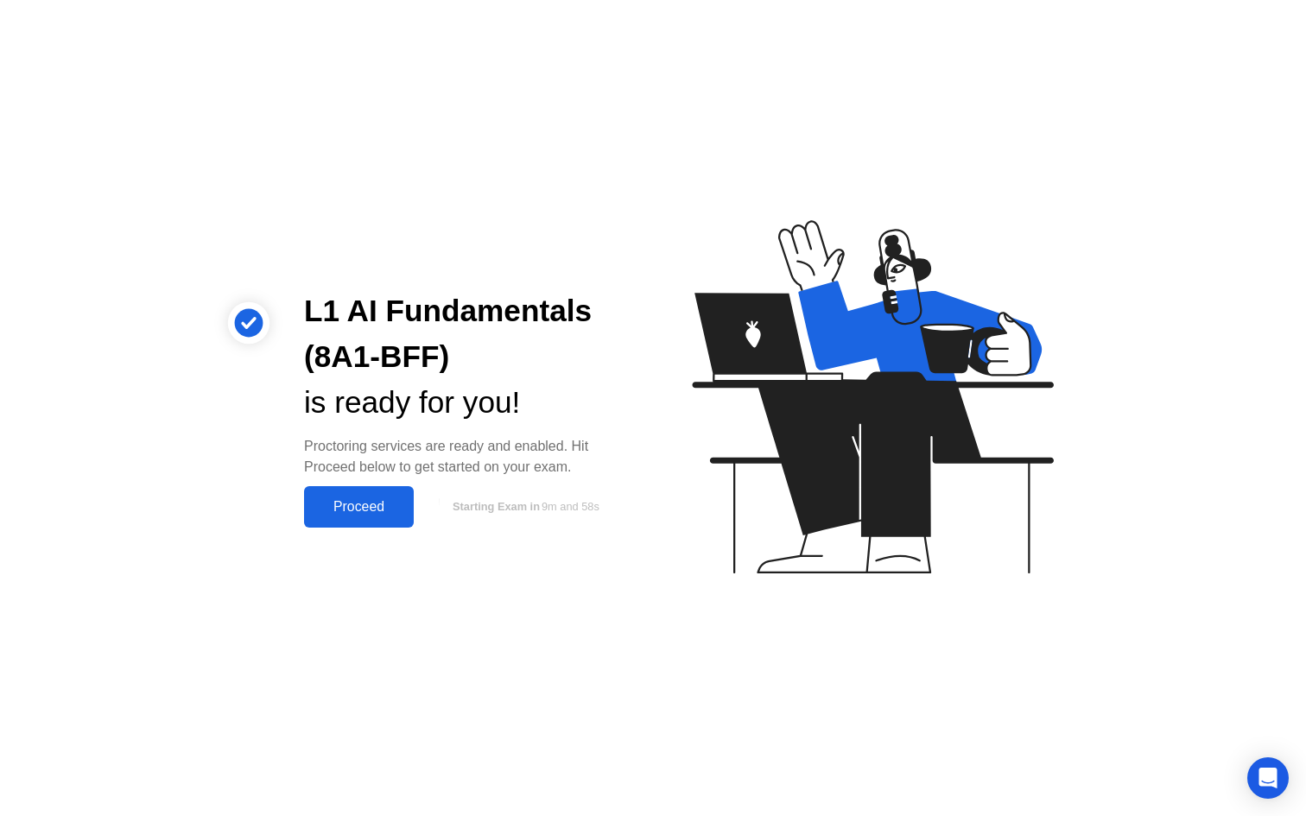
click at [351, 501] on div "Proceed" at bounding box center [358, 507] width 99 height 16
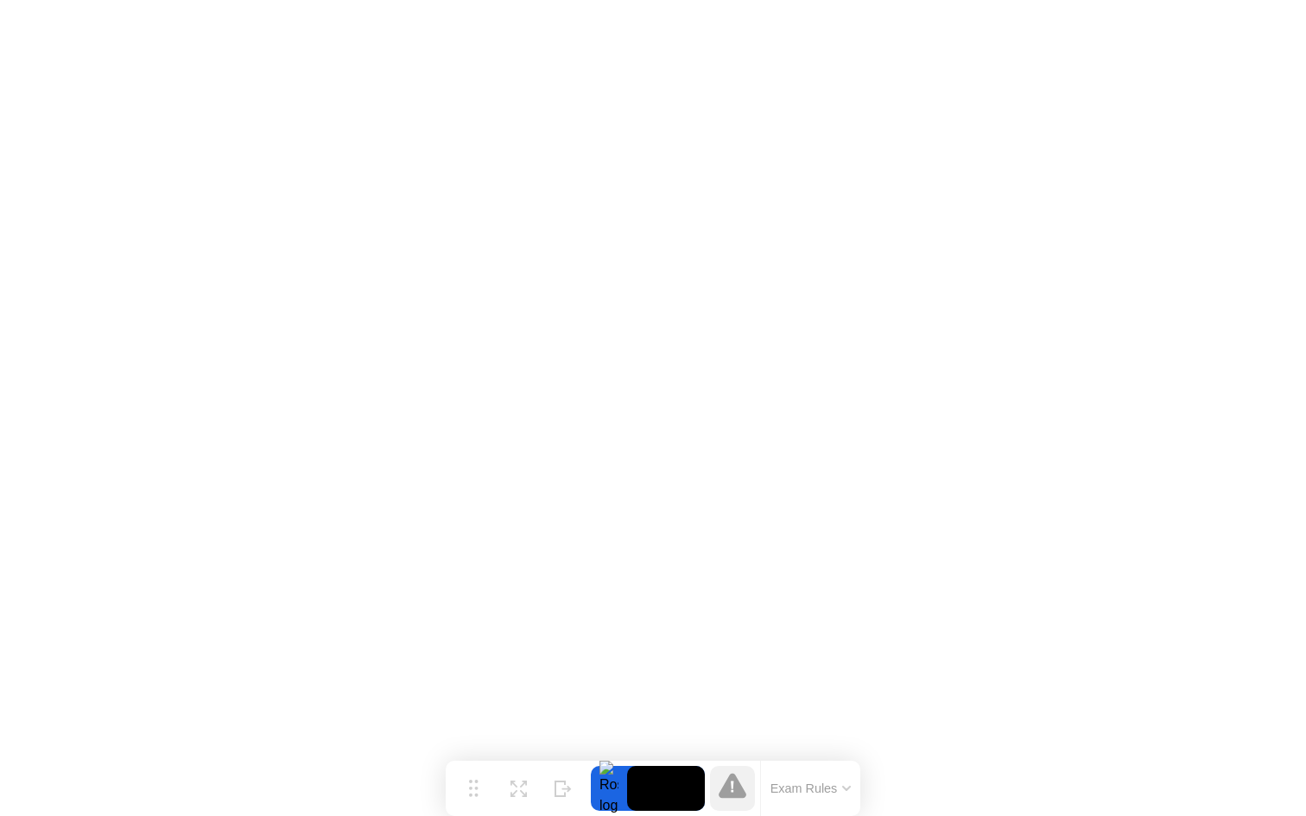
click at [777, 773] on div "Exam Rules" at bounding box center [810, 788] width 100 height 55
click at [735, 783] on icon at bounding box center [733, 785] width 28 height 25
click at [617, 790] on div at bounding box center [609, 788] width 36 height 45
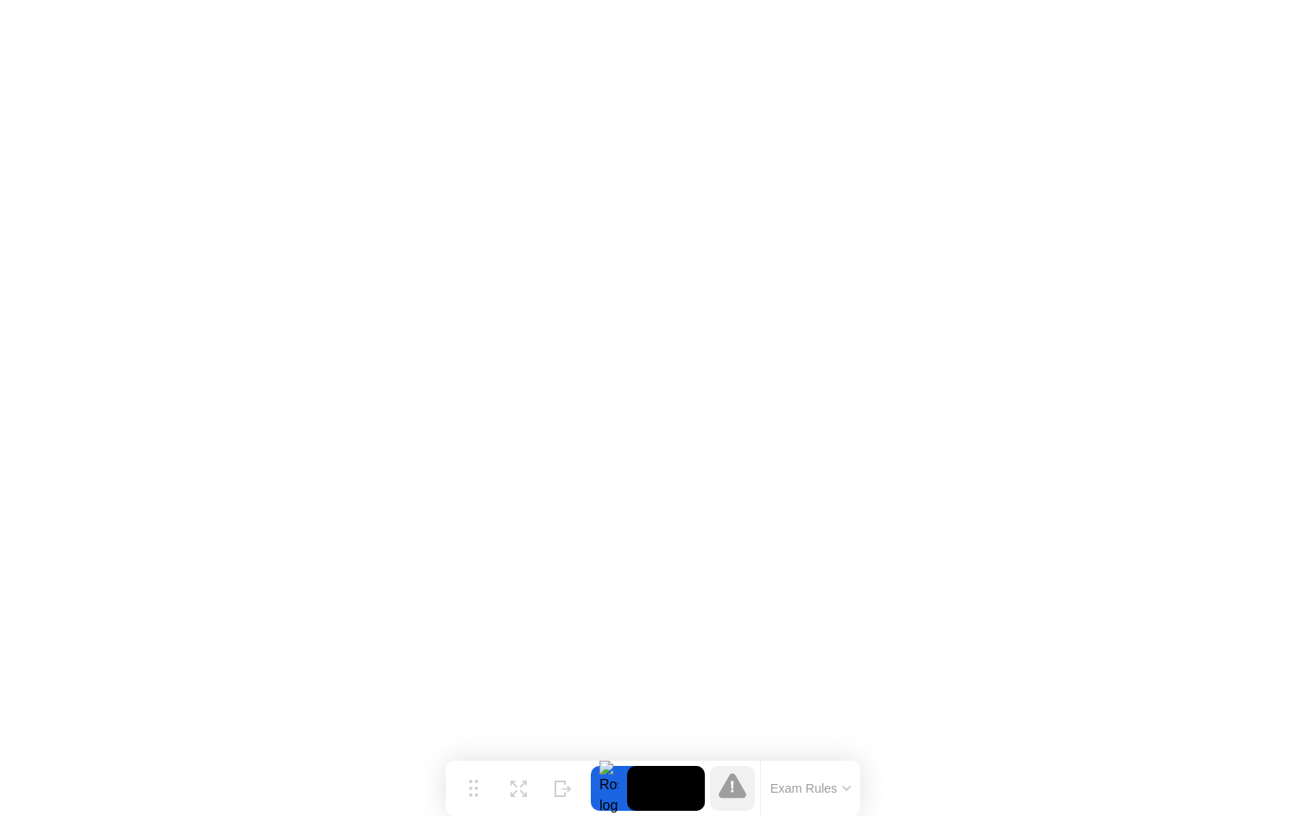
click at [759, 781] on div at bounding box center [732, 788] width 55 height 45
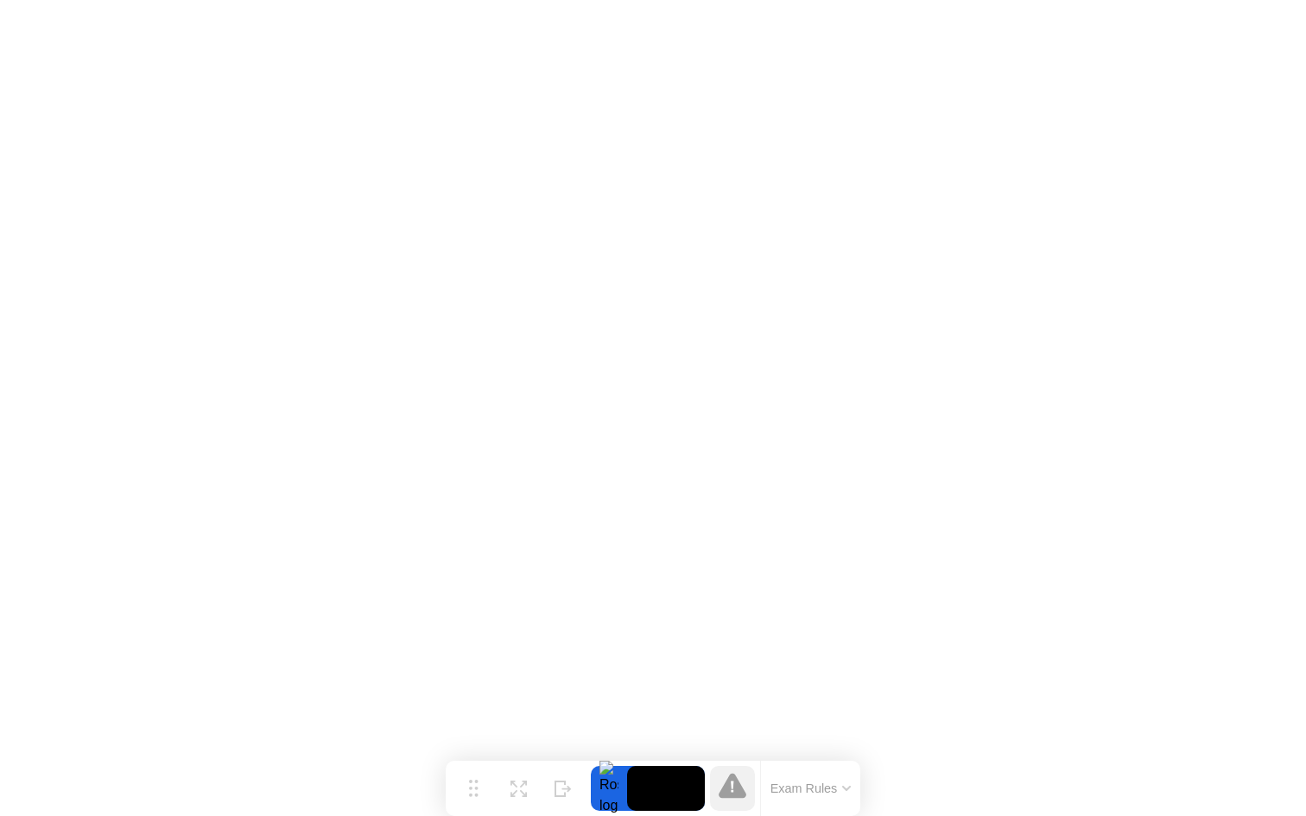
click at [733, 771] on div at bounding box center [732, 788] width 45 height 45
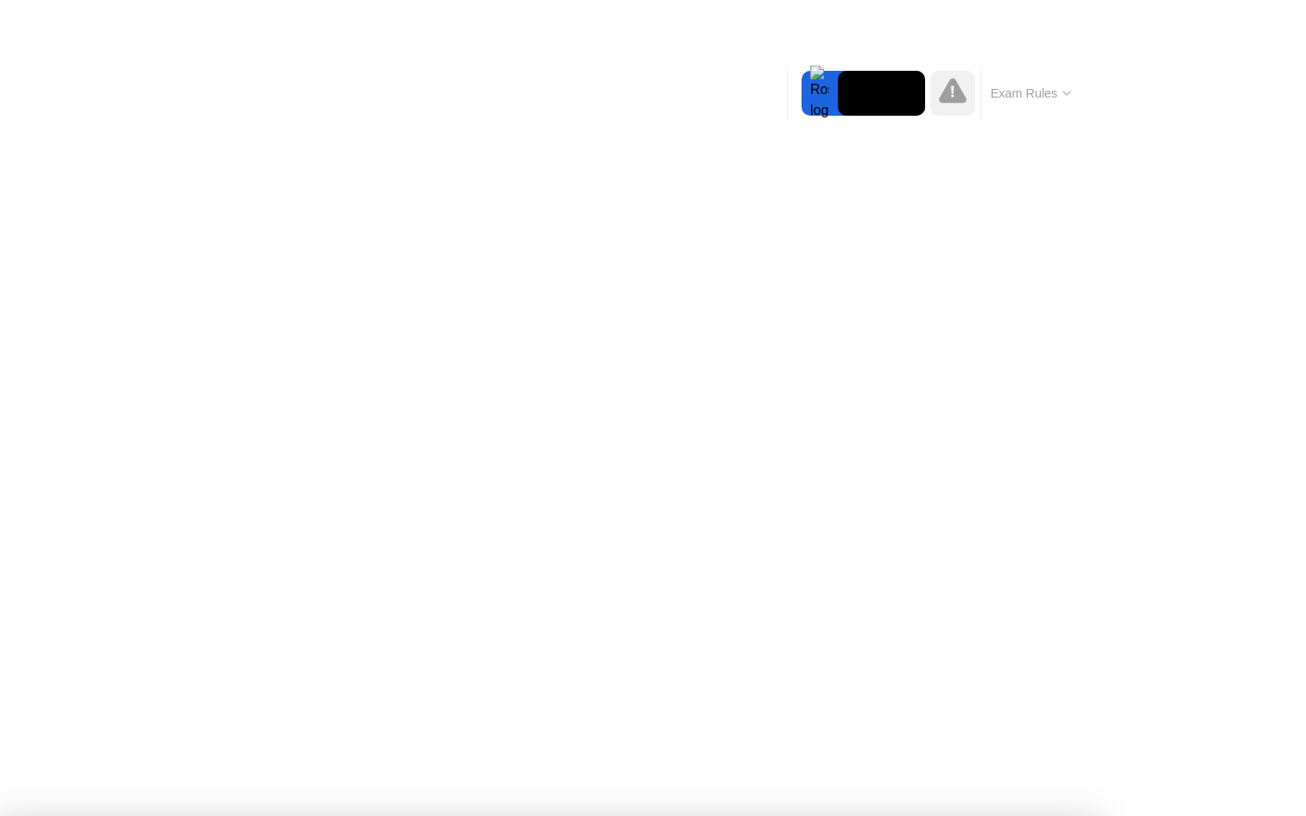
drag, startPoint x: 668, startPoint y: 511, endPoint x: 776, endPoint y: 263, distance: 269.6
